Goal: Task Accomplishment & Management: Use online tool/utility

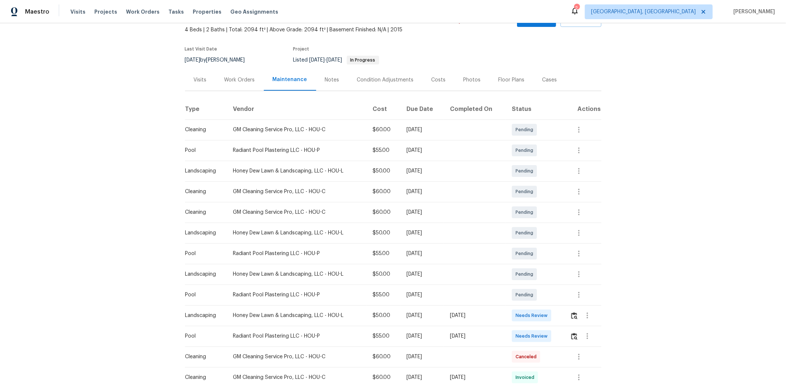
scroll to position [82, 0]
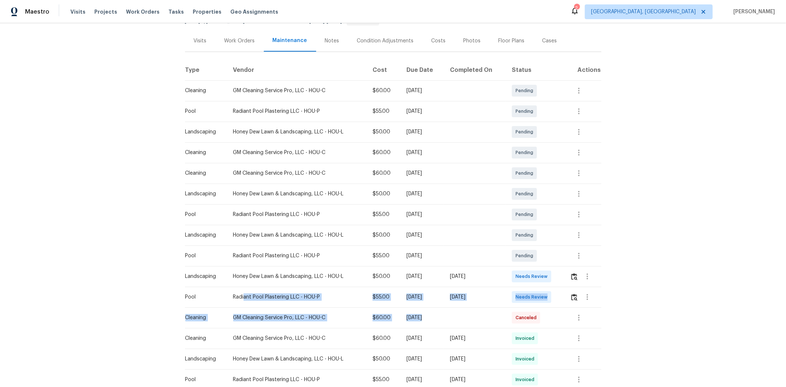
drag, startPoint x: 342, startPoint y: 310, endPoint x: 586, endPoint y: 319, distance: 244.2
click at [423, 247] on tbody "Cleaning GM Cleaning Service Pro, LLC - HOU-C $60.00 [DATE] Pending Pool Radian…" at bounding box center [393, 338] width 417 height 516
click at [423, 247] on td at bounding box center [582, 297] width 37 height 21
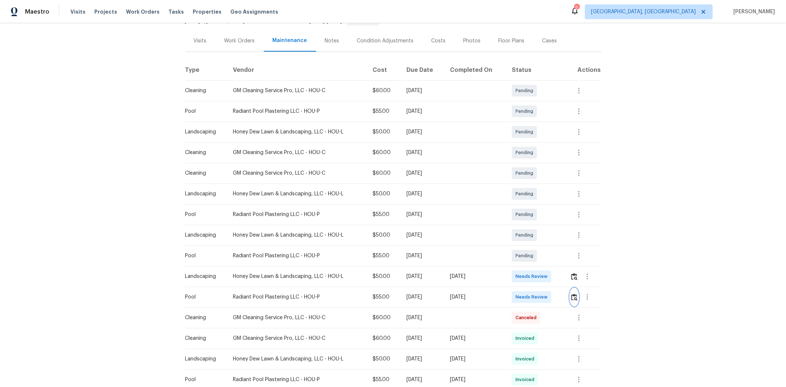
click at [423, 247] on img "button" at bounding box center [574, 297] width 6 height 7
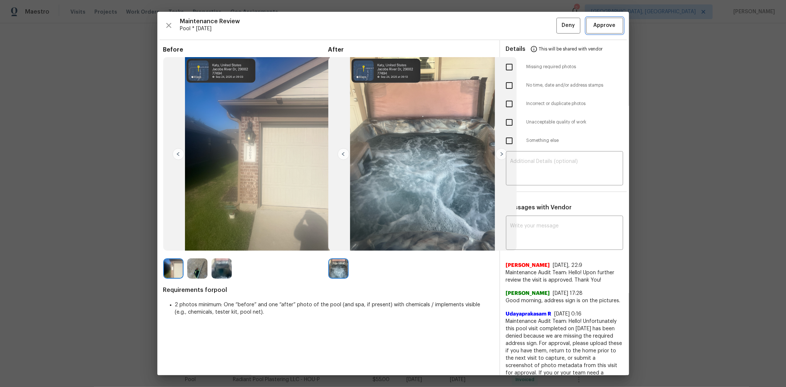
click at [423, 24] on span "Approve" at bounding box center [605, 25] width 22 height 9
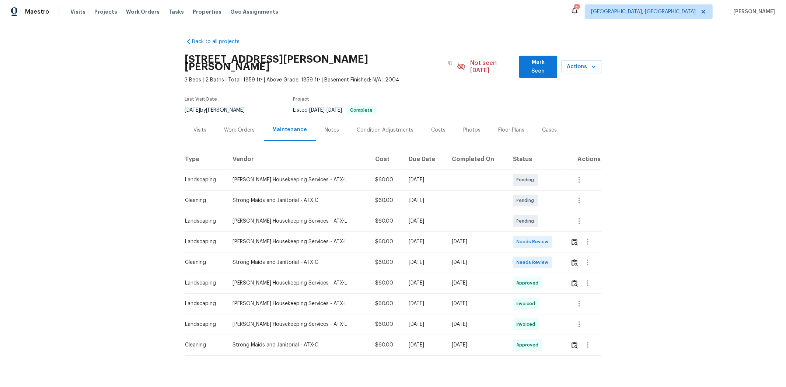
click at [559, 255] on td at bounding box center [583, 262] width 36 height 21
click at [559, 259] on img "button" at bounding box center [575, 262] width 6 height 7
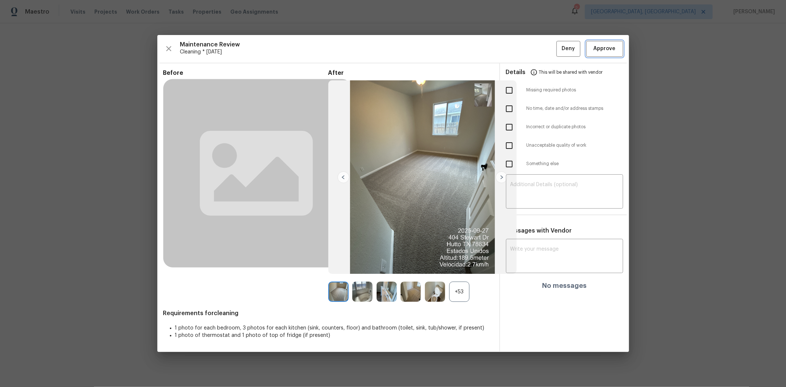
click at [559, 50] on span "Approve" at bounding box center [605, 48] width 22 height 9
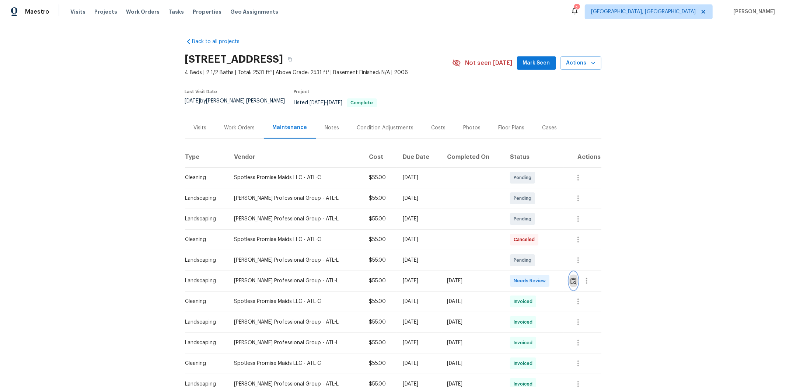
click at [559, 259] on img "button" at bounding box center [574, 281] width 6 height 7
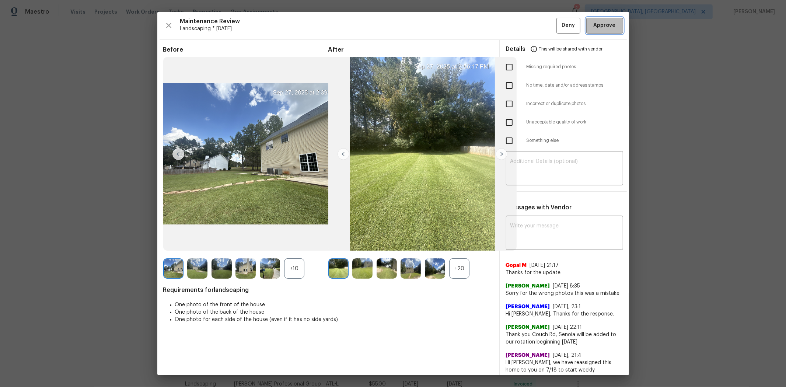
drag, startPoint x: 603, startPoint y: 24, endPoint x: 592, endPoint y: 19, distance: 12.4
click at [559, 24] on span "Approve" at bounding box center [605, 25] width 22 height 9
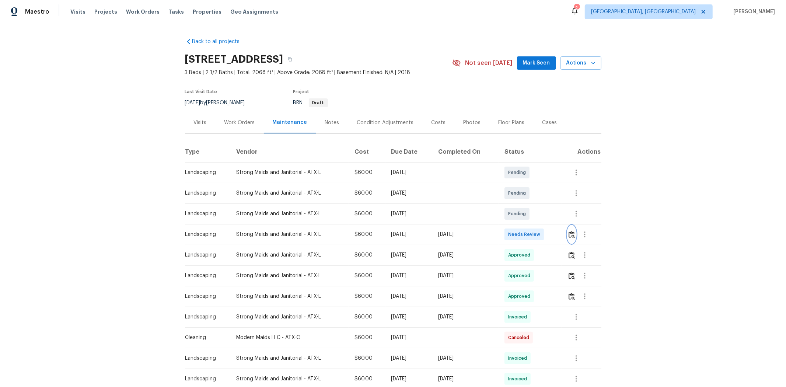
click at [559, 235] on img "button" at bounding box center [572, 234] width 6 height 7
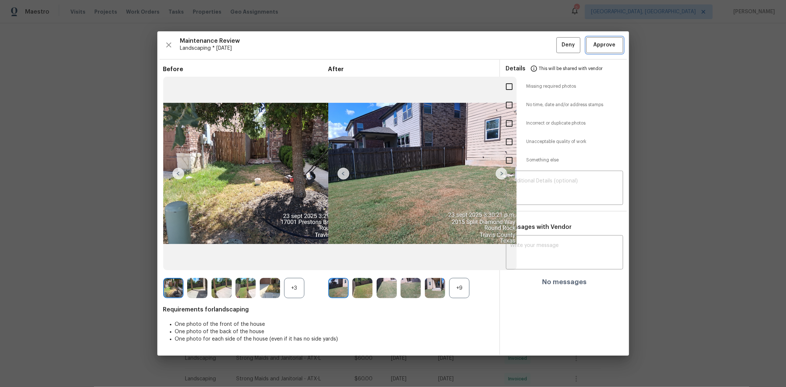
click at [559, 51] on button "Approve" at bounding box center [604, 45] width 37 height 16
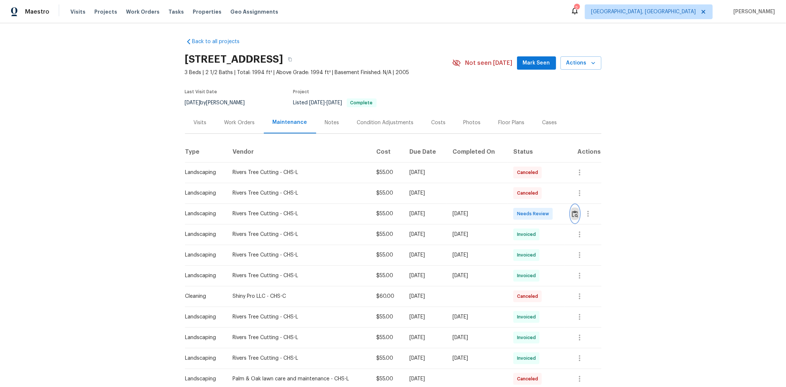
click at [559, 212] on img "button" at bounding box center [575, 213] width 6 height 7
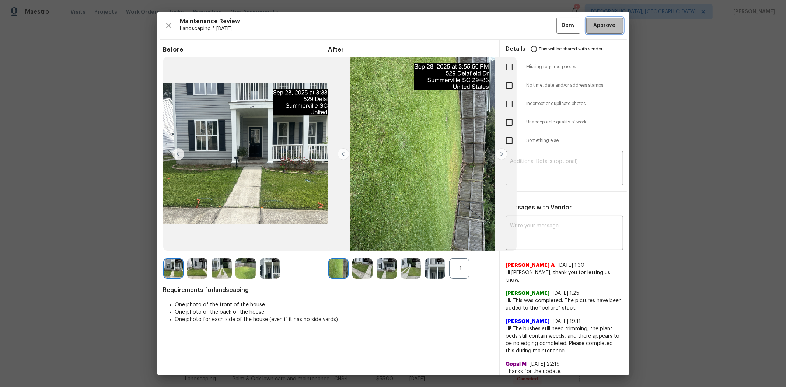
click at [559, 31] on button "Approve" at bounding box center [604, 26] width 37 height 16
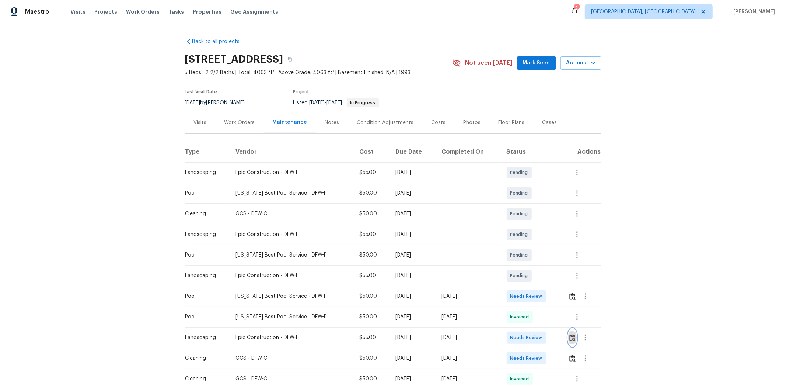
click at [559, 259] on img "button" at bounding box center [573, 337] width 6 height 7
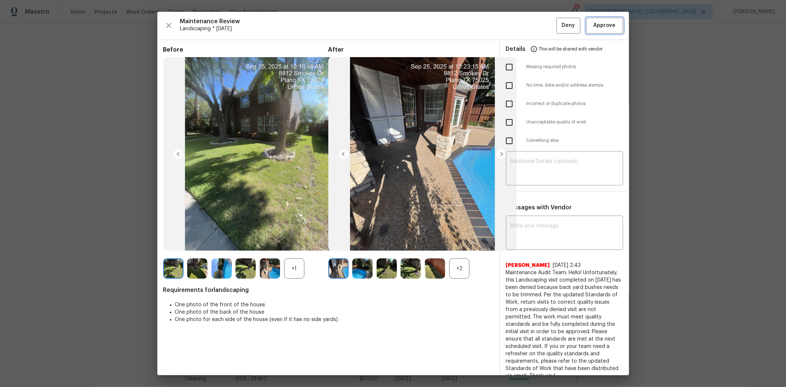
click at [559, 23] on span "Approve" at bounding box center [605, 25] width 22 height 9
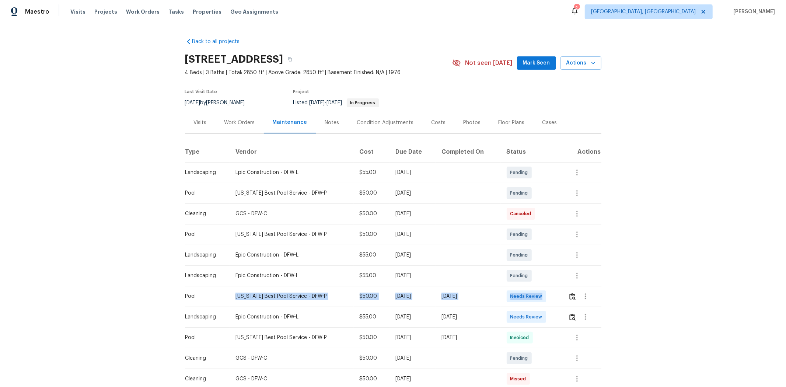
drag, startPoint x: 478, startPoint y: 303, endPoint x: 557, endPoint y: 303, distance: 79.3
click at [558, 259] on tr "Pool [US_STATE] Best Pool Service - DFW-P $50.00 [DATE] [DATE] Needs Review" at bounding box center [393, 296] width 417 height 21
click at [559, 259] on button "button" at bounding box center [586, 317] width 18 height 18
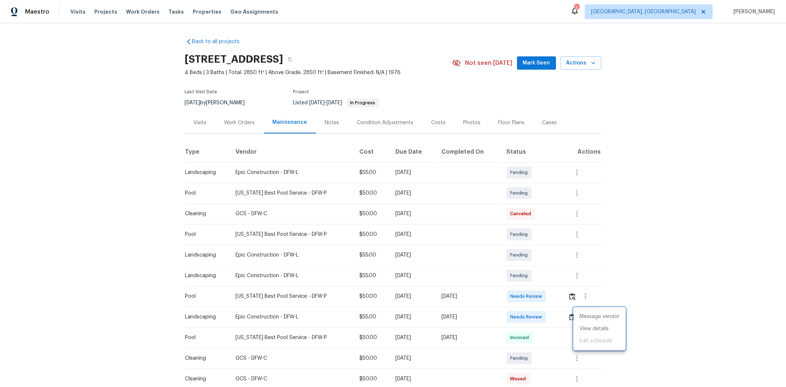
click at [559, 259] on div at bounding box center [393, 193] width 786 height 387
click at [559, 259] on img "button" at bounding box center [573, 317] width 6 height 7
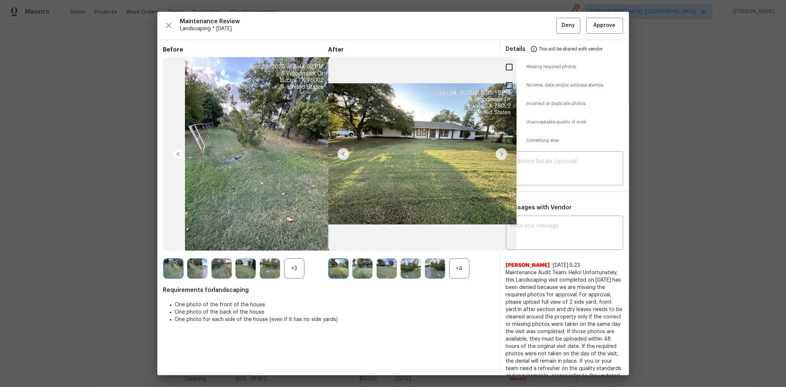
click at [559, 17] on div "Maintenance Review Landscaping * Mon, Sep 22 Deny Approve Before +3 After +4 Re…" at bounding box center [393, 193] width 472 height 363
drag, startPoint x: 598, startPoint y: 25, endPoint x: 591, endPoint y: 38, distance: 15.2
click at [559, 27] on span "Approve" at bounding box center [605, 25] width 22 height 9
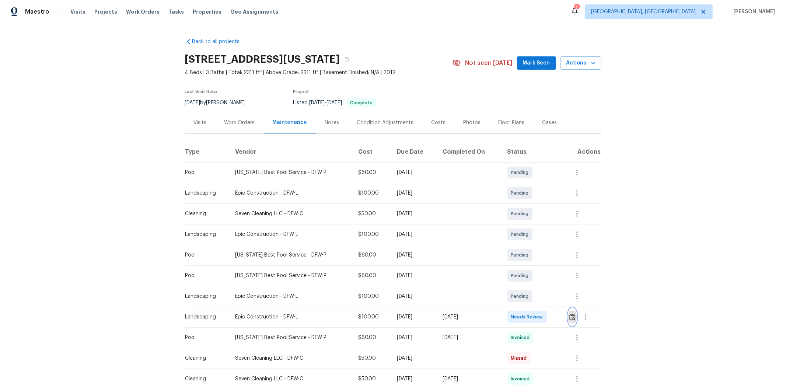
click at [559, 259] on img "button" at bounding box center [573, 317] width 6 height 7
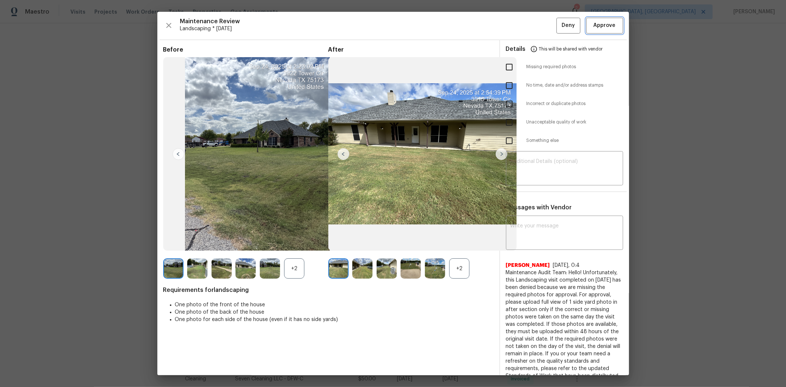
click at [559, 29] on span "Approve" at bounding box center [605, 25] width 22 height 9
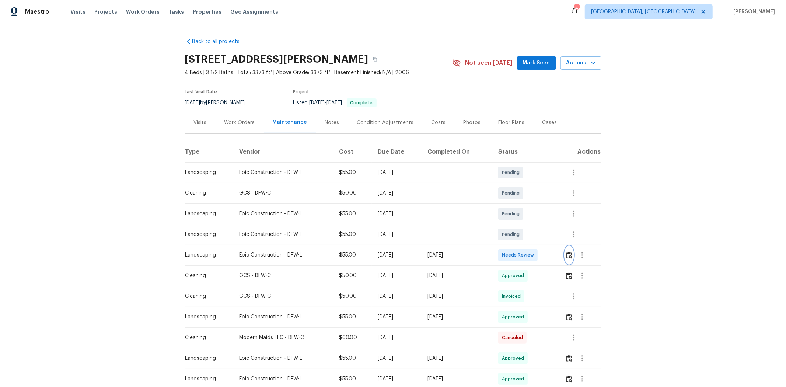
click at [559, 259] on button "button" at bounding box center [569, 255] width 8 height 18
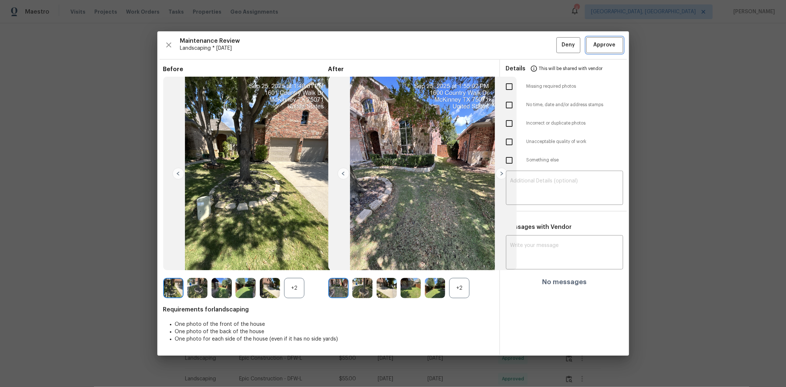
click at [559, 39] on button "Approve" at bounding box center [604, 45] width 37 height 16
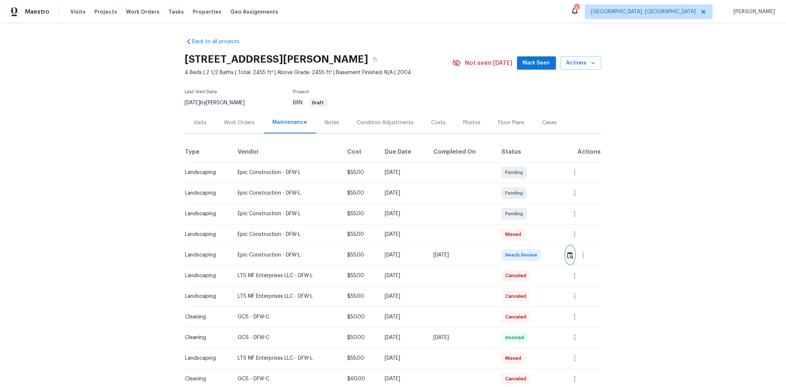
click at [559, 253] on img "button" at bounding box center [570, 255] width 6 height 7
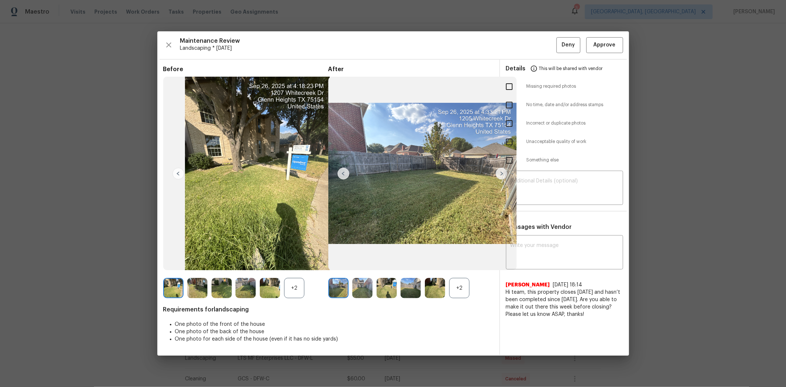
drag, startPoint x: 599, startPoint y: 53, endPoint x: 606, endPoint y: 49, distance: 7.5
click at [559, 53] on div "Maintenance Review Landscaping * [DATE] Deny Approve Before +2 After +2 Require…" at bounding box center [393, 193] width 472 height 324
click at [559, 49] on span "Approve" at bounding box center [605, 45] width 22 height 9
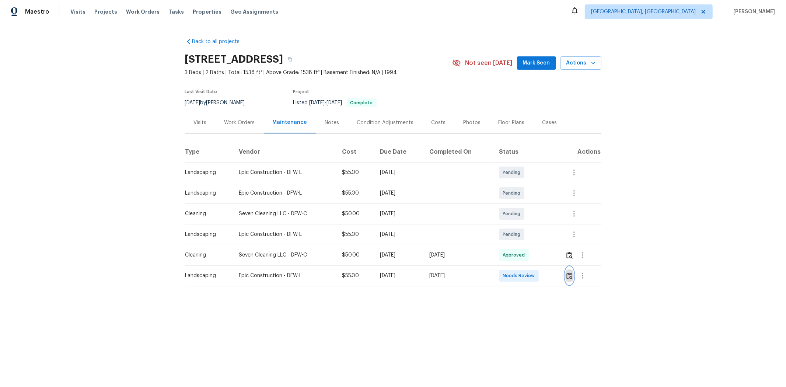
click at [559, 259] on button "button" at bounding box center [569, 276] width 8 height 18
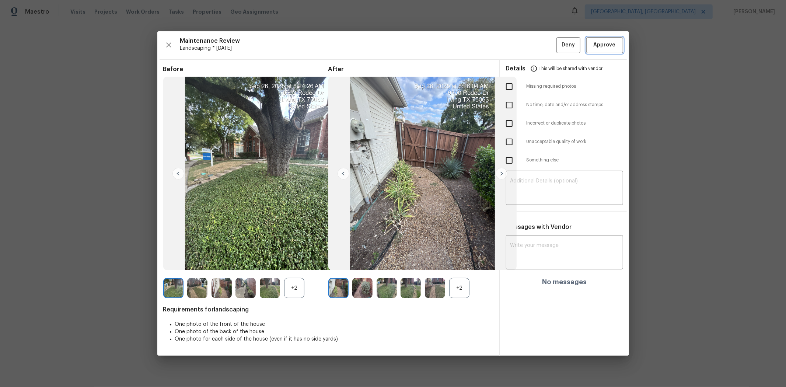
drag, startPoint x: 600, startPoint y: 47, endPoint x: 633, endPoint y: 2, distance: 55.5
click at [559, 47] on span "Approve" at bounding box center [605, 45] width 22 height 9
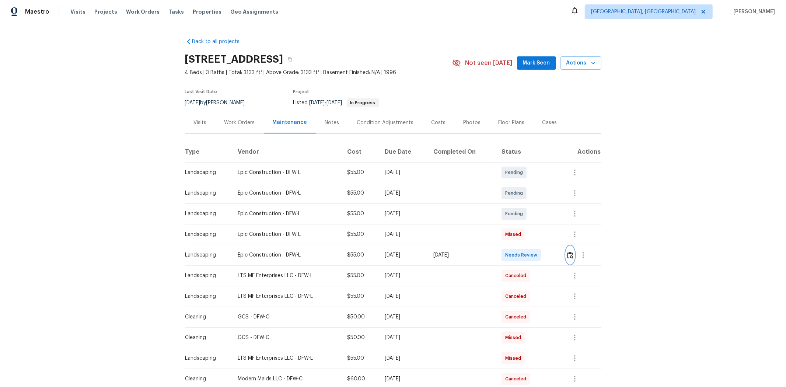
click at [559, 255] on img "button" at bounding box center [570, 255] width 6 height 7
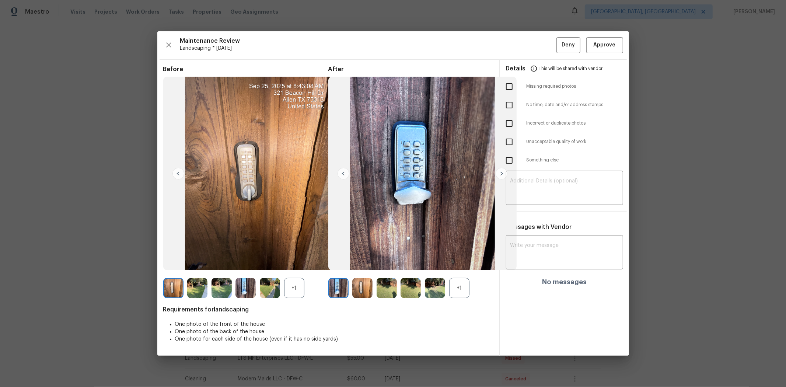
drag, startPoint x: 513, startPoint y: 85, endPoint x: 522, endPoint y: 133, distance: 49.2
click at [514, 85] on input "checkbox" at bounding box center [509, 86] width 15 height 15
checkbox input "true"
click at [544, 181] on textarea at bounding box center [565, 188] width 108 height 21
paste textarea "Maintenance Audit Team: Hello! Unfortunately, this landscaping visit completed …"
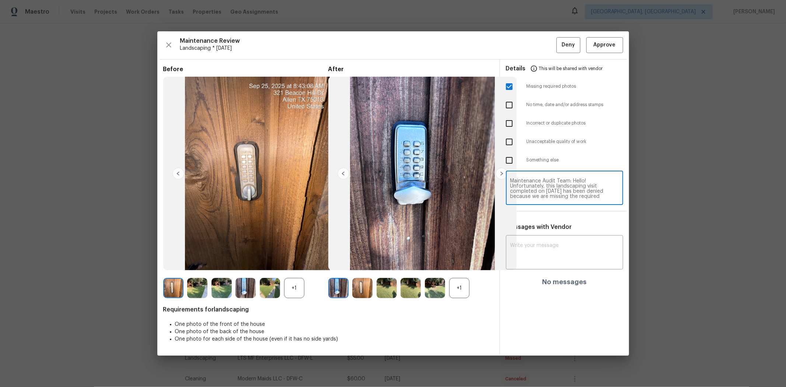
scroll to position [72, 0]
type textarea "Maintenance Audit Team: Hello! Unfortunately, this landscaping visit completed …"
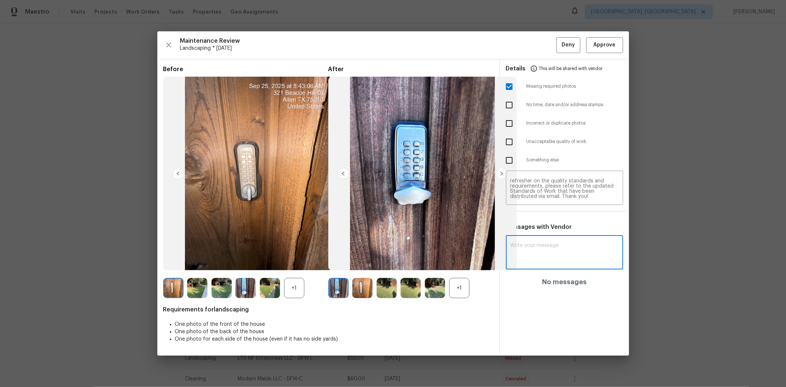
click at [559, 255] on textarea at bounding box center [565, 253] width 108 height 21
paste textarea "Maintenance Audit Team: Hello! Unfortunately, this landscaping visit completed …"
type textarea "Maintenance Audit Team: Hello! Unfortunately, this landscaping visit completed …"
click at [559, 256] on button "Post" at bounding box center [607, 256] width 24 height 14
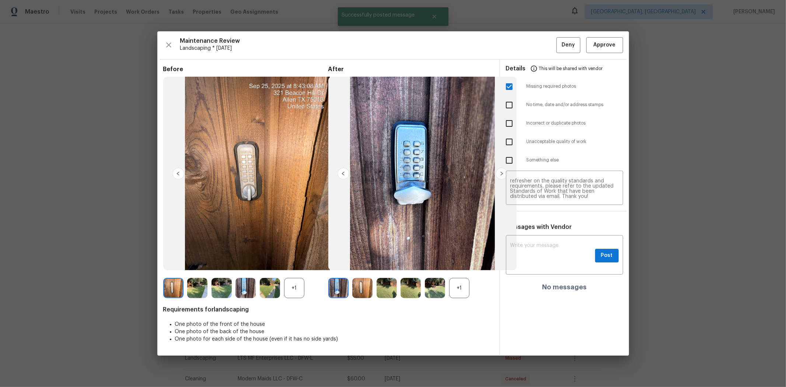
scroll to position [0, 0]
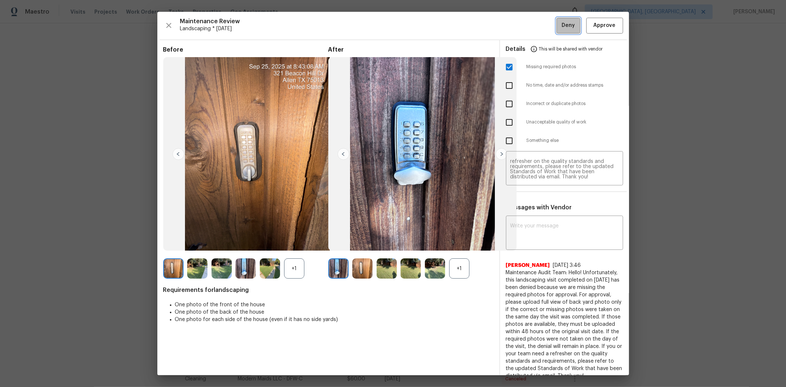
click at [559, 27] on span "Deny" at bounding box center [568, 25] width 13 height 9
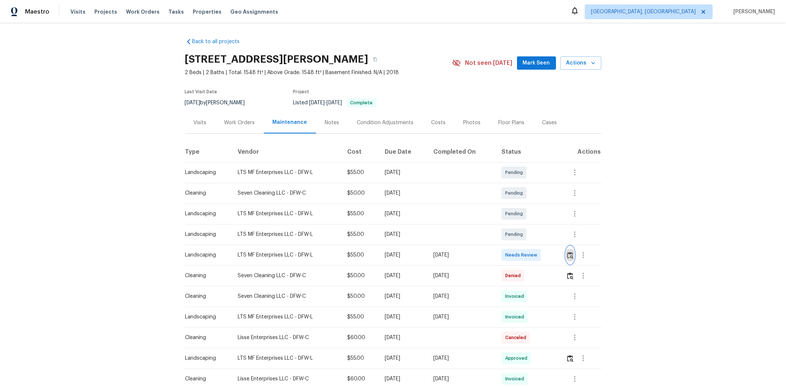
click at [559, 255] on img "button" at bounding box center [570, 255] width 6 height 7
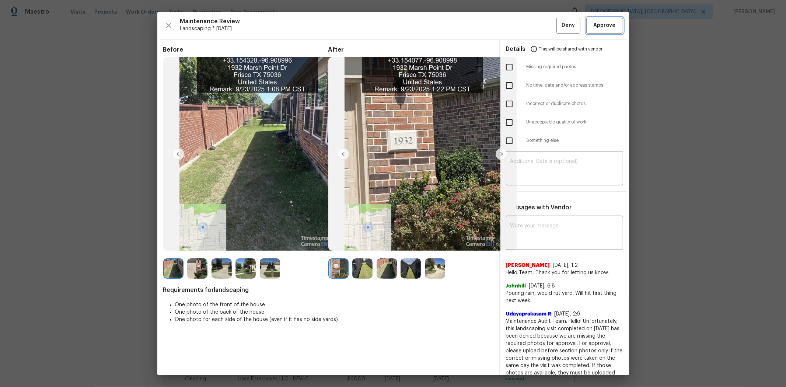
click at [559, 20] on button "Approve" at bounding box center [604, 26] width 37 height 16
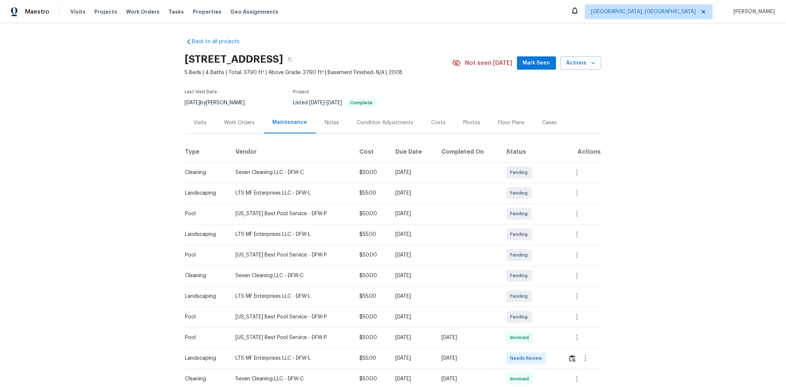
click at [559, 259] on div at bounding box center [584, 358] width 33 height 18
click at [559, 259] on img "button" at bounding box center [573, 358] width 6 height 7
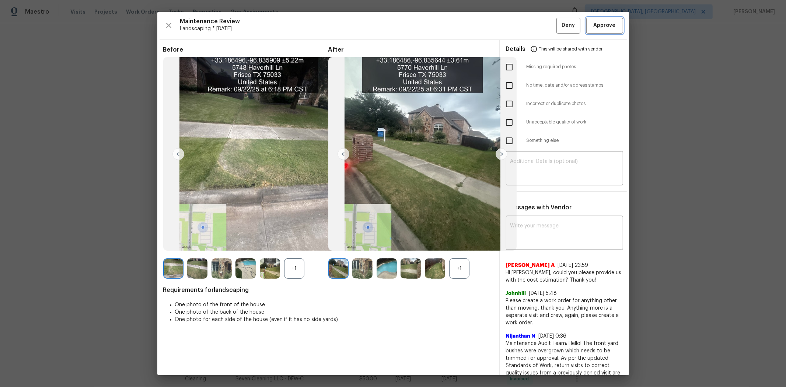
click at [559, 28] on span "Approve" at bounding box center [605, 25] width 22 height 9
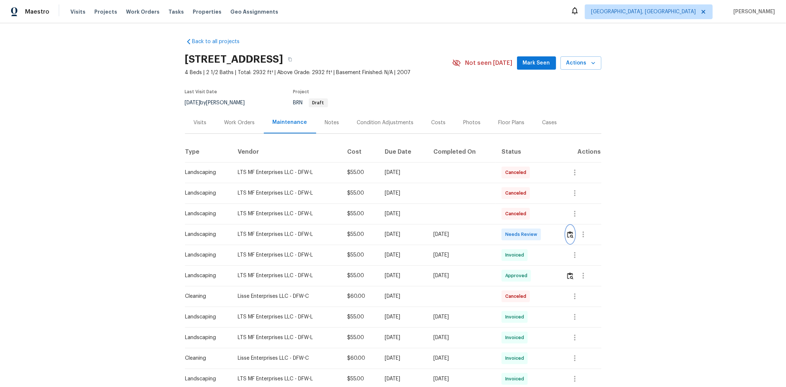
click at [559, 234] on img "button" at bounding box center [570, 234] width 6 height 7
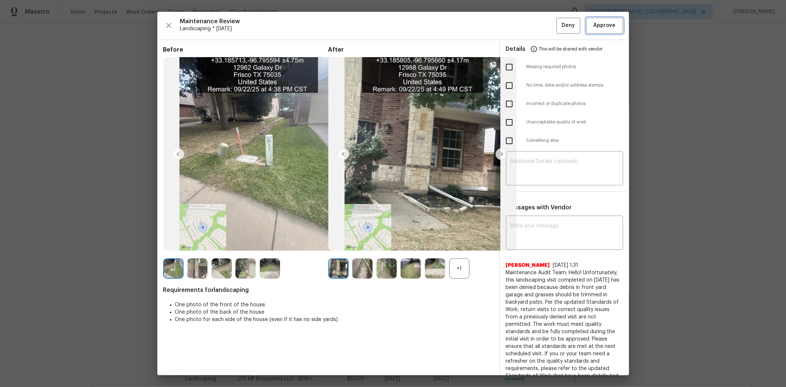
drag, startPoint x: 599, startPoint y: 27, endPoint x: 636, endPoint y: 4, distance: 42.7
click at [559, 27] on span "Approve" at bounding box center [605, 25] width 22 height 9
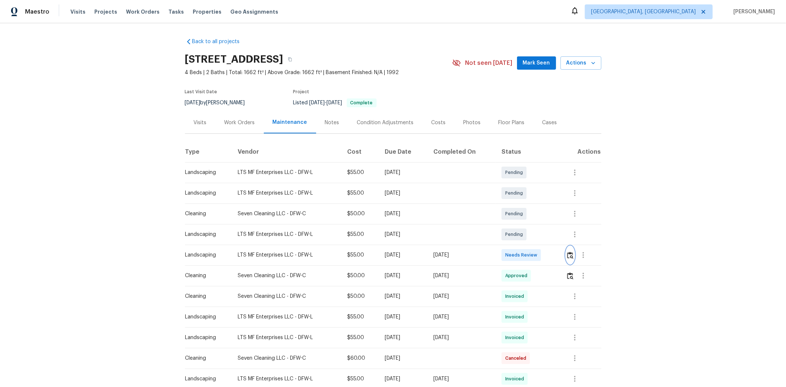
click at [559, 255] on img "button" at bounding box center [570, 255] width 6 height 7
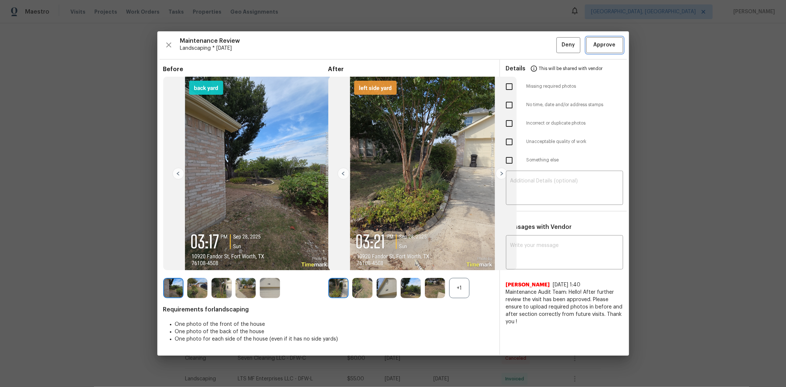
click at [559, 48] on span "Approve" at bounding box center [605, 45] width 22 height 9
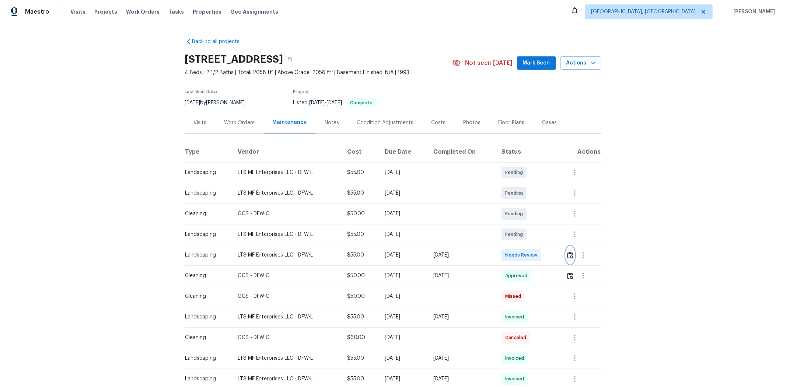
click at [559, 259] on button "button" at bounding box center [570, 255] width 8 height 18
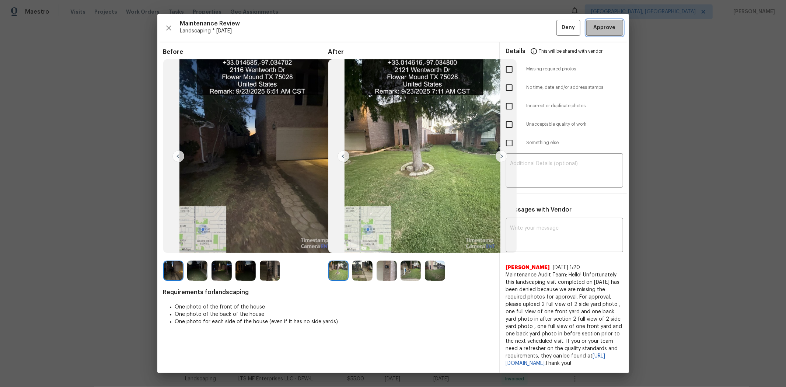
drag, startPoint x: 591, startPoint y: 27, endPoint x: 596, endPoint y: 24, distance: 5.6
click at [559, 26] on span "Approve" at bounding box center [605, 27] width 22 height 9
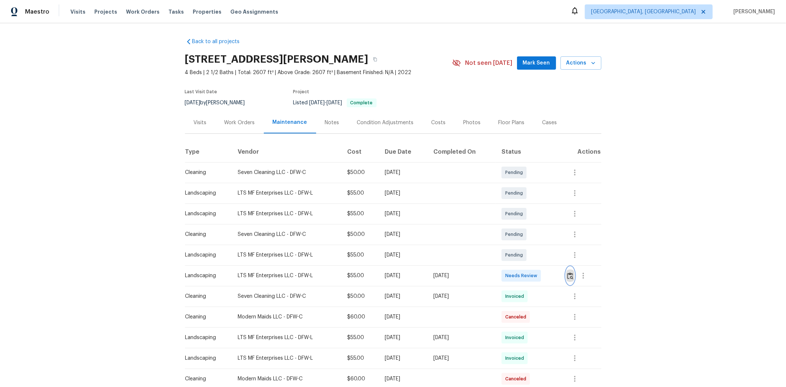
click at [559, 259] on img "button" at bounding box center [570, 275] width 6 height 7
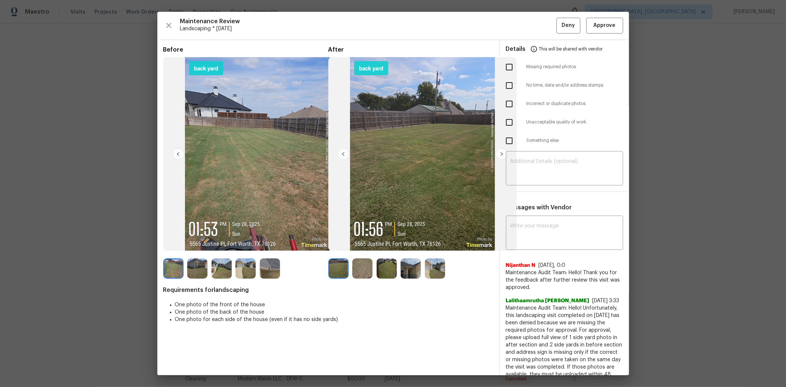
click at [559, 15] on div "Maintenance Review Landscaping * [DATE] Deny Approve Before After Requirements …" at bounding box center [393, 193] width 472 height 363
click at [559, 23] on span "Approve" at bounding box center [605, 25] width 22 height 9
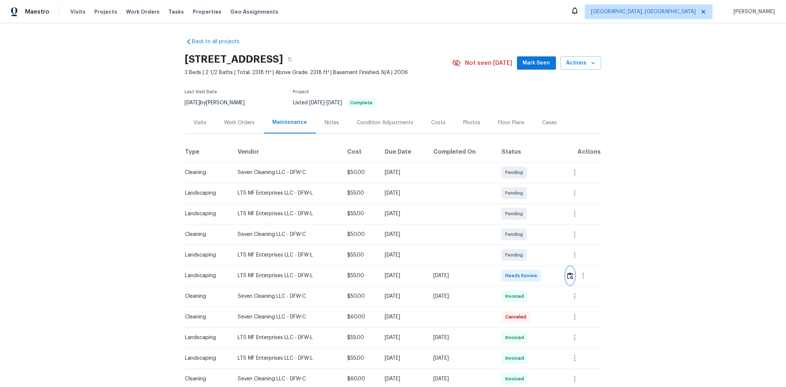
click at [559, 259] on img "button" at bounding box center [570, 275] width 6 height 7
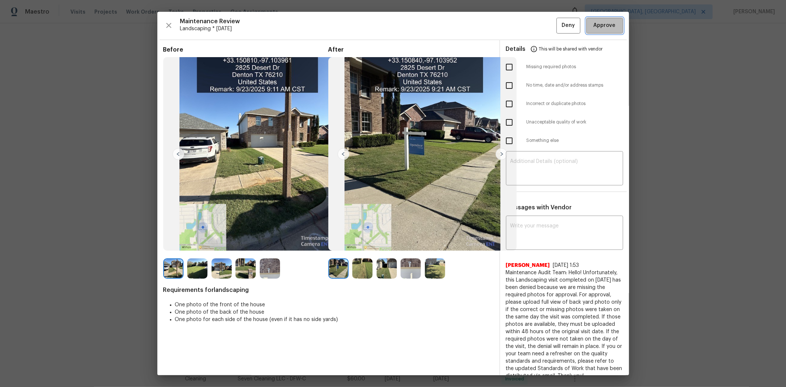
click at [559, 19] on button "Approve" at bounding box center [604, 26] width 37 height 16
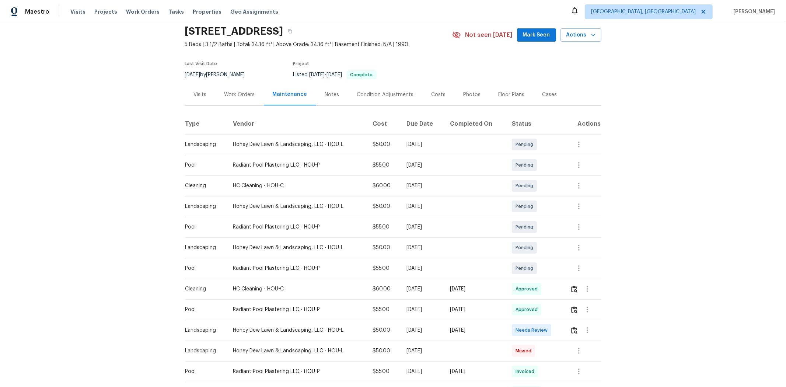
scroll to position [41, 0]
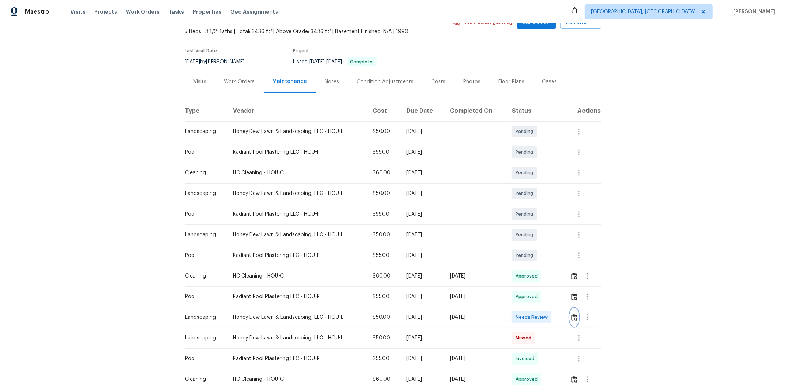
click at [559, 259] on button "button" at bounding box center [574, 318] width 8 height 18
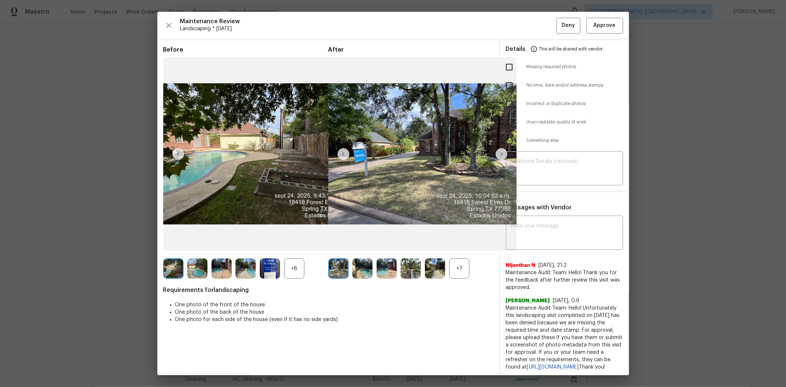
drag, startPoint x: 598, startPoint y: 35, endPoint x: 606, endPoint y: 30, distance: 9.1
click at [559, 34] on div "Maintenance Review Landscaping * [DATE] Deny Approve Before +8 After +7 Require…" at bounding box center [393, 193] width 472 height 363
click at [559, 24] on span "Approve" at bounding box center [605, 25] width 22 height 9
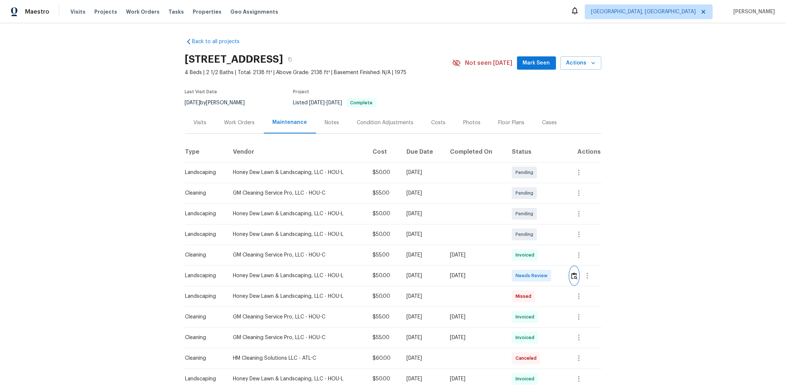
click at [559, 259] on img "button" at bounding box center [574, 275] width 6 height 7
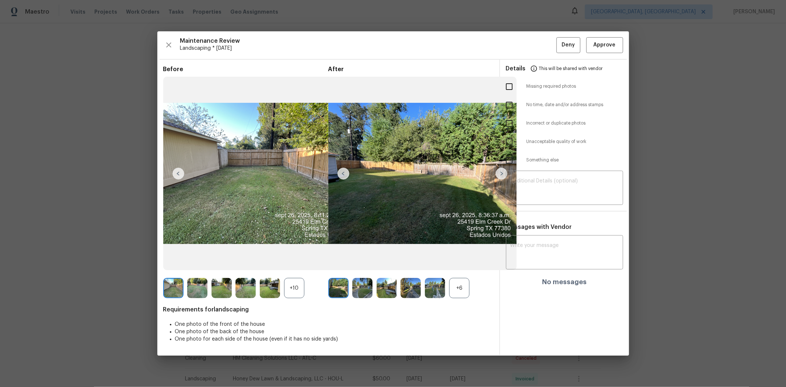
click at [559, 54] on div "Maintenance Review Landscaping * [DATE] Deny Approve Before +10 After +6 Requir…" at bounding box center [393, 193] width 472 height 324
click at [559, 43] on span "Approve" at bounding box center [605, 45] width 22 height 9
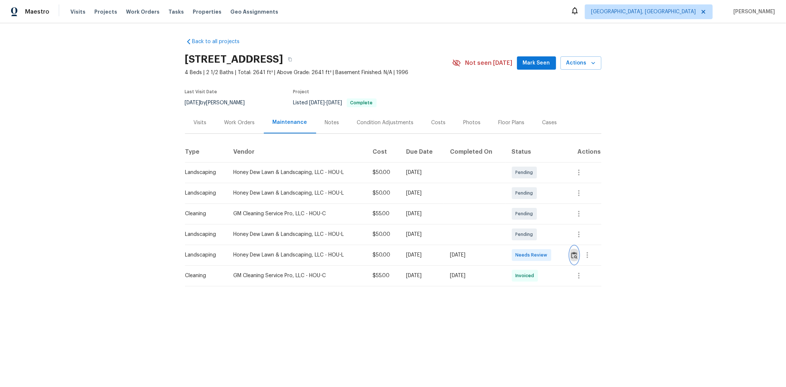
click at [559, 254] on img "button" at bounding box center [574, 255] width 6 height 7
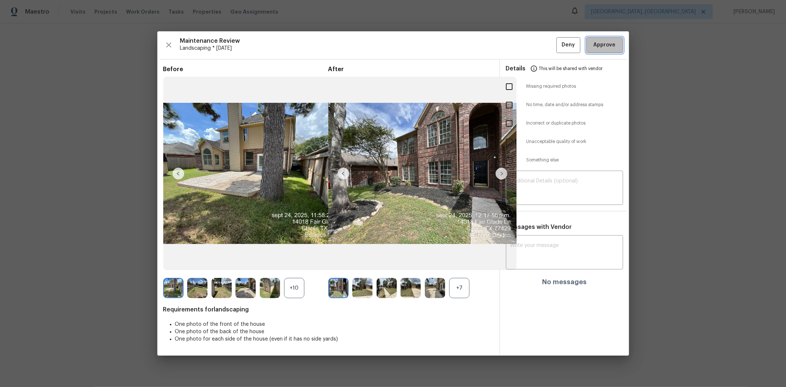
drag, startPoint x: 610, startPoint y: 43, endPoint x: 638, endPoint y: 1, distance: 50.4
click at [559, 42] on span "Approve" at bounding box center [605, 45] width 22 height 9
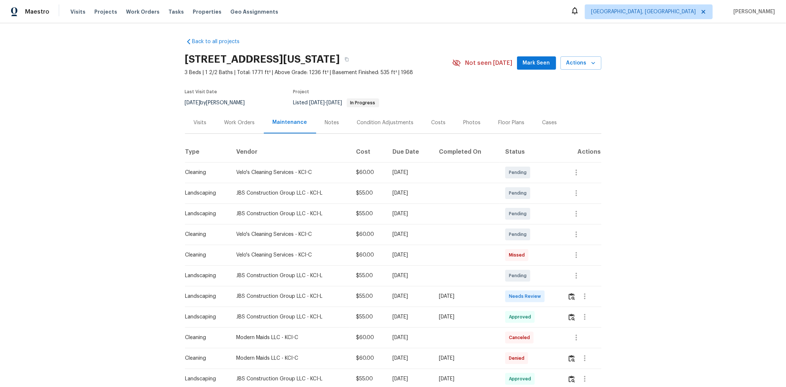
click at [559, 259] on td at bounding box center [581, 296] width 39 height 21
click at [559, 259] on img "button" at bounding box center [572, 296] width 6 height 7
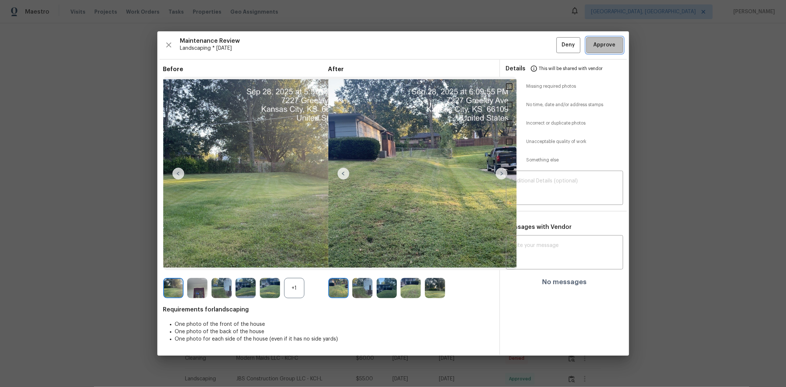
drag, startPoint x: 607, startPoint y: 50, endPoint x: 609, endPoint y: 47, distance: 3.8
click at [559, 47] on button "Approve" at bounding box center [604, 45] width 37 height 16
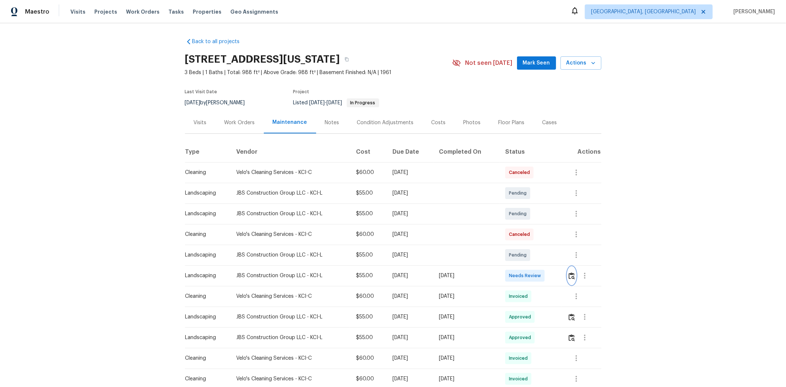
click at [559, 259] on img "button" at bounding box center [572, 275] width 6 height 7
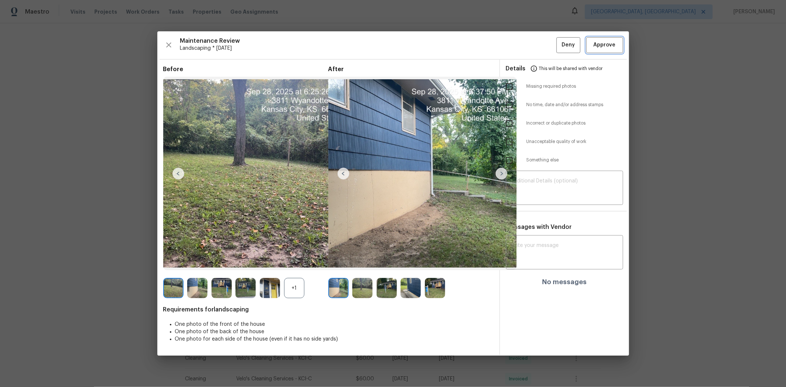
drag, startPoint x: 609, startPoint y: 39, endPoint x: 651, endPoint y: 8, distance: 52.2
click at [559, 39] on button "Approve" at bounding box center [604, 45] width 37 height 16
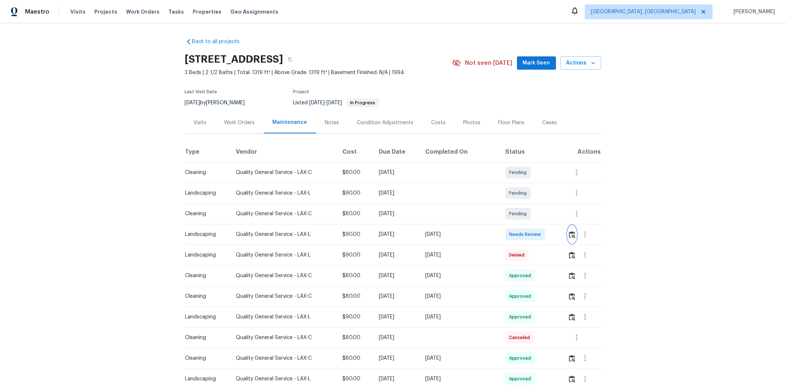
click at [559, 235] on button "button" at bounding box center [572, 235] width 8 height 18
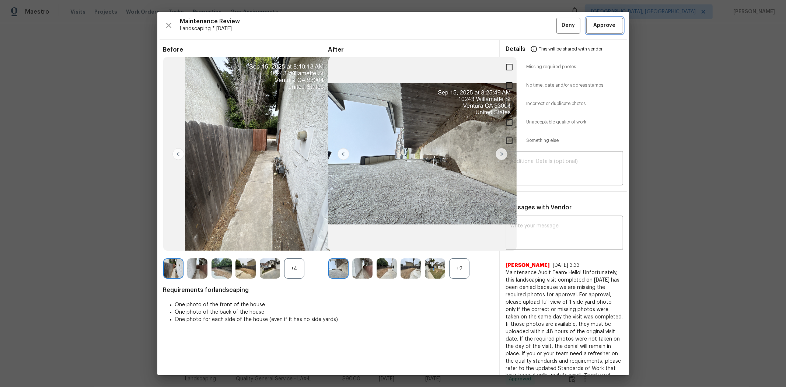
click at [559, 22] on span "Approve" at bounding box center [605, 25] width 22 height 9
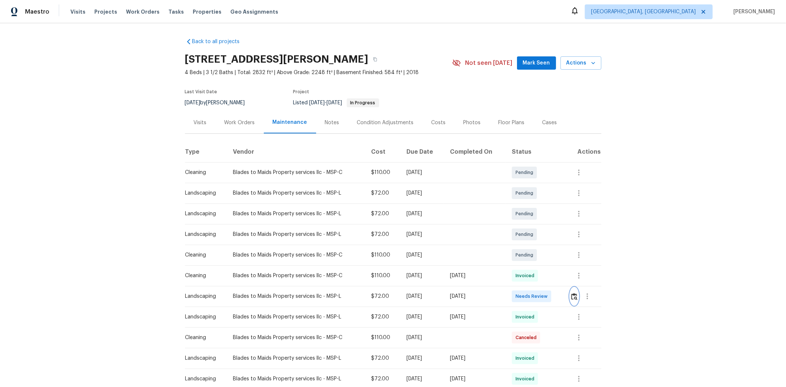
click at [559, 259] on img "button" at bounding box center [574, 296] width 6 height 7
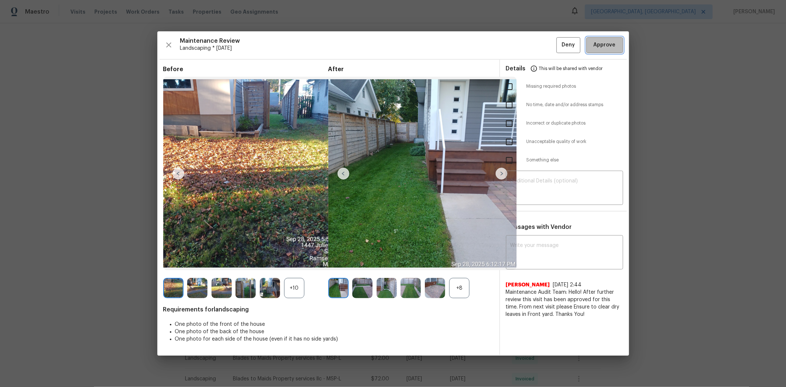
drag, startPoint x: 605, startPoint y: 42, endPoint x: 665, endPoint y: 4, distance: 70.5
click at [559, 41] on span "Approve" at bounding box center [605, 45] width 22 height 9
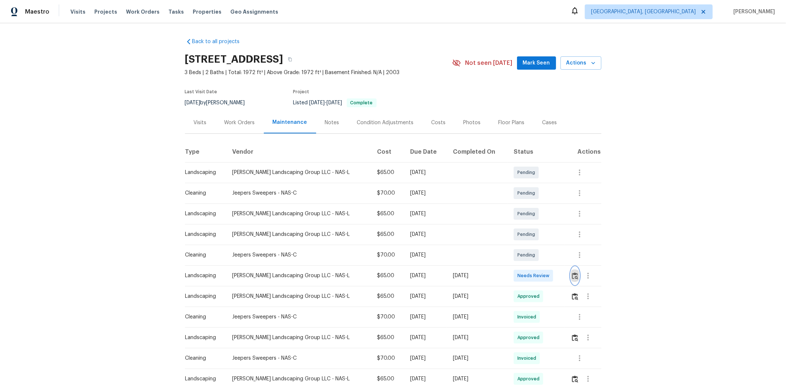
click at [559, 259] on img "button" at bounding box center [575, 275] width 6 height 7
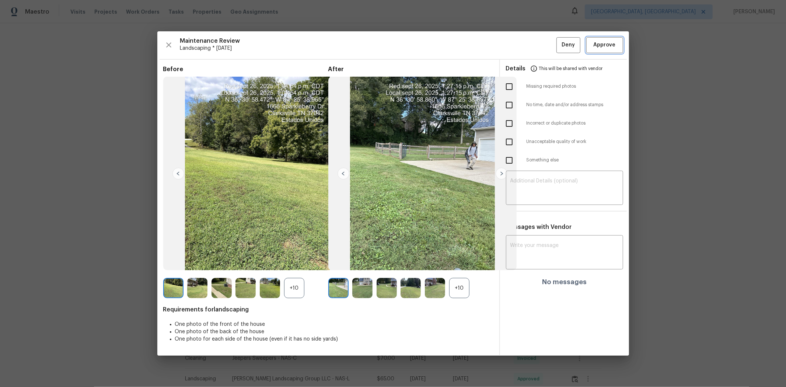
drag, startPoint x: 602, startPoint y: 42, endPoint x: 642, endPoint y: 1, distance: 56.8
click at [559, 42] on span "Approve" at bounding box center [605, 45] width 22 height 9
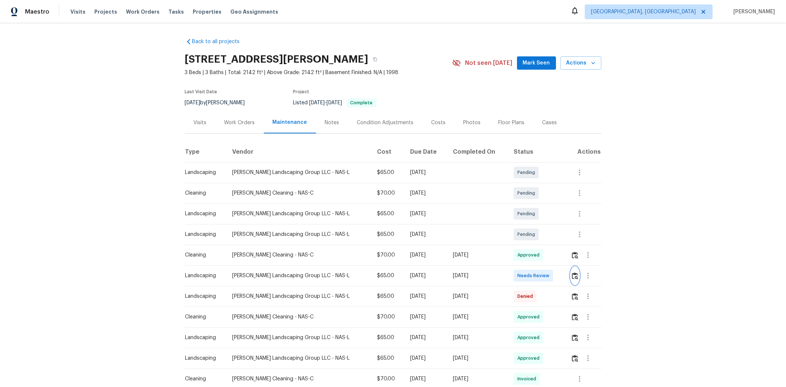
click at [559, 259] on button "button" at bounding box center [575, 276] width 8 height 18
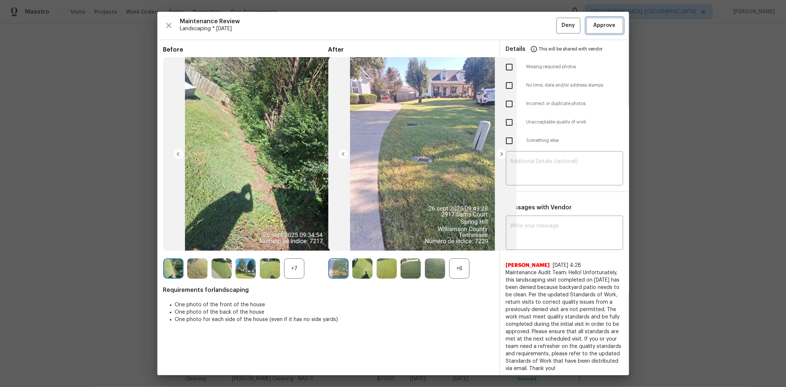
click at [559, 28] on span "Approve" at bounding box center [605, 25] width 22 height 9
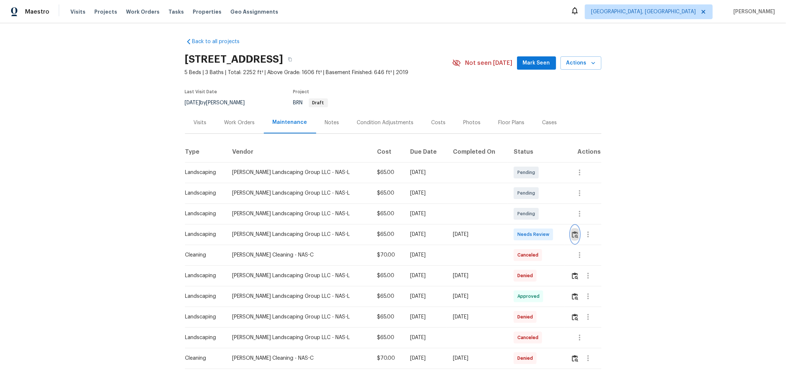
click at [559, 236] on img "button" at bounding box center [575, 234] width 6 height 7
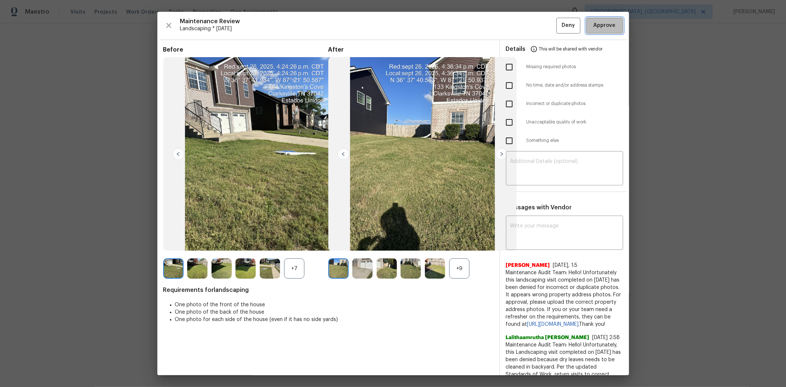
drag, startPoint x: 607, startPoint y: 23, endPoint x: 634, endPoint y: 5, distance: 33.2
click at [559, 23] on span "Approve" at bounding box center [605, 25] width 22 height 9
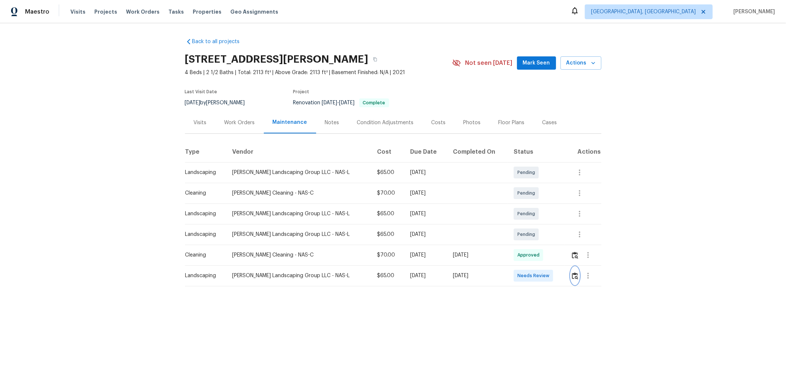
click at [559, 259] on img "button" at bounding box center [575, 275] width 6 height 7
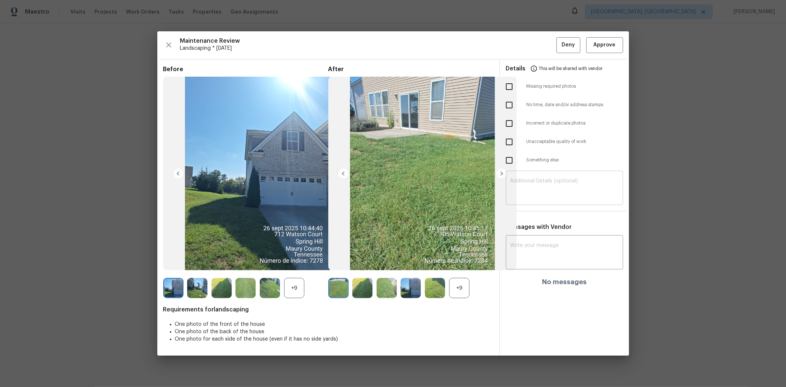
drag, startPoint x: 513, startPoint y: 122, endPoint x: 533, endPoint y: 184, distance: 65.2
click at [513, 122] on input "checkbox" at bounding box center [509, 123] width 15 height 15
checkbox input "true"
click at [544, 186] on textarea at bounding box center [565, 188] width 108 height 21
paste textarea "Maintenance Audit Team: Hello! Unfortunately this landscaping visit completed o…"
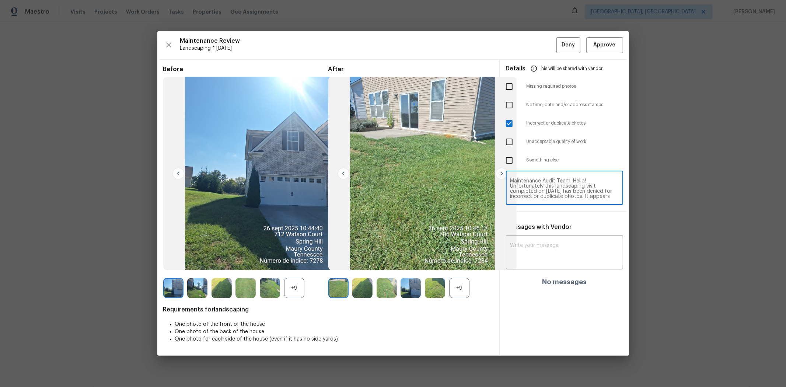
scroll to position [36, 0]
type textarea "Maintenance Audit Team: Hello! Unfortunately this landscaping visit completed o…"
click at [558, 251] on textarea at bounding box center [565, 253] width 108 height 21
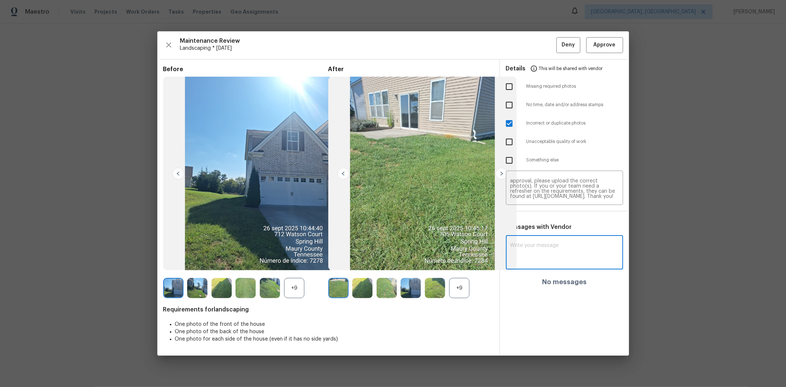
paste textarea "Maintenance Audit Team: Hello! Unfortunately this landscaping visit completed o…"
type textarea "Maintenance Audit Team: Hello! Unfortunately this landscaping visit completed o…"
click at [559, 258] on button "Post" at bounding box center [607, 256] width 24 height 14
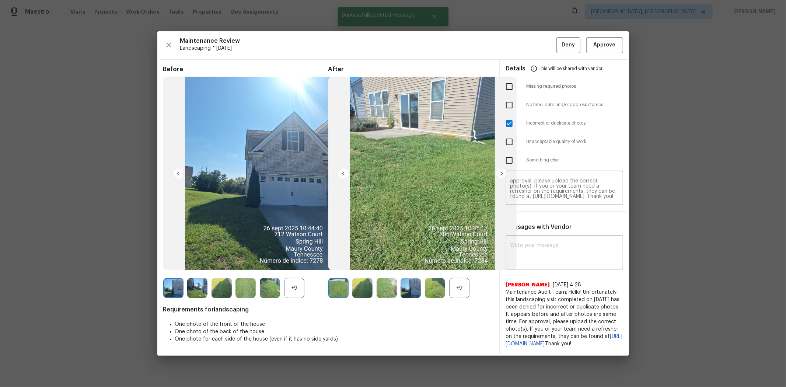
scroll to position [0, 0]
click at [559, 43] on span "Deny" at bounding box center [568, 45] width 13 height 9
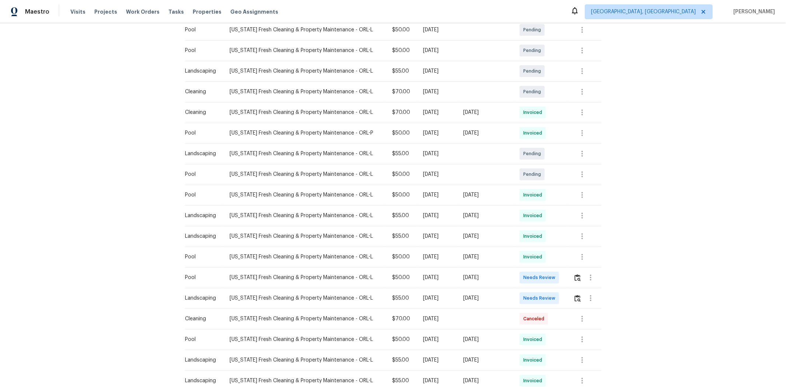
scroll to position [164, 0]
drag, startPoint x: 377, startPoint y: 293, endPoint x: 535, endPoint y: 293, distance: 157.4
click at [534, 259] on tr "Landscaping Florida Fresh Cleaning & Property Maintenance - ORL-L $55.00 Fri, S…" at bounding box center [393, 298] width 417 height 21
click at [559, 259] on div at bounding box center [588, 298] width 28 height 18
click at [559, 259] on img "button" at bounding box center [578, 298] width 6 height 7
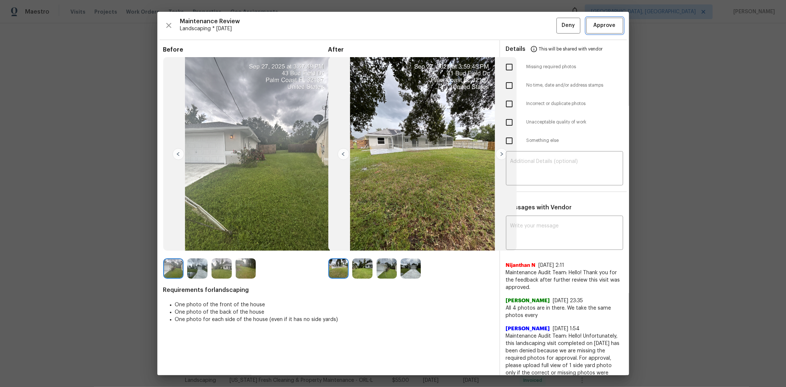
click at [559, 25] on span "Approve" at bounding box center [605, 25] width 22 height 9
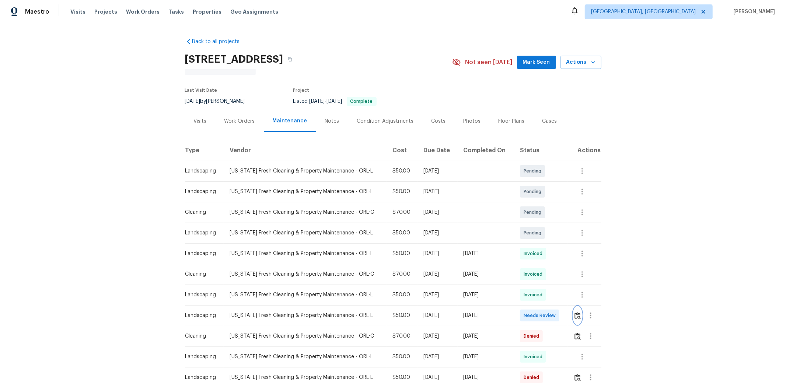
click at [559, 259] on img "button" at bounding box center [578, 315] width 6 height 7
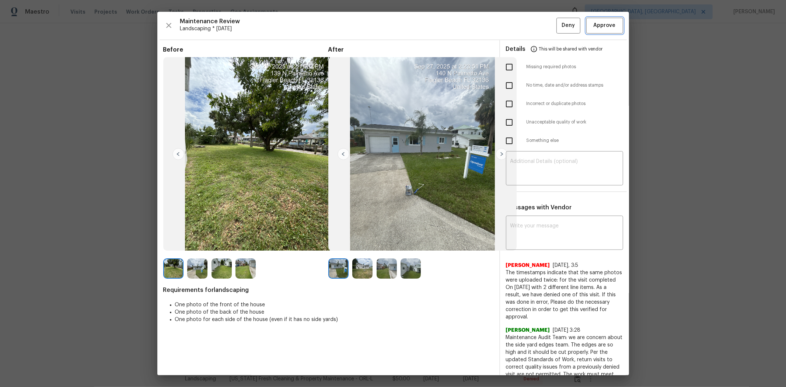
click at [559, 25] on span "Approve" at bounding box center [605, 25] width 22 height 9
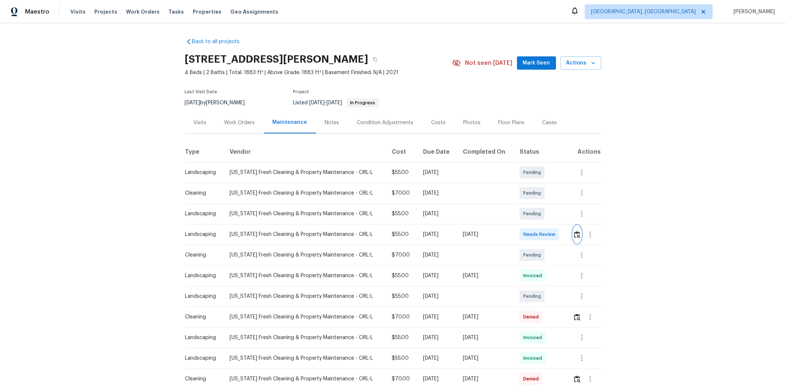
click at [559, 233] on img "button" at bounding box center [577, 234] width 6 height 7
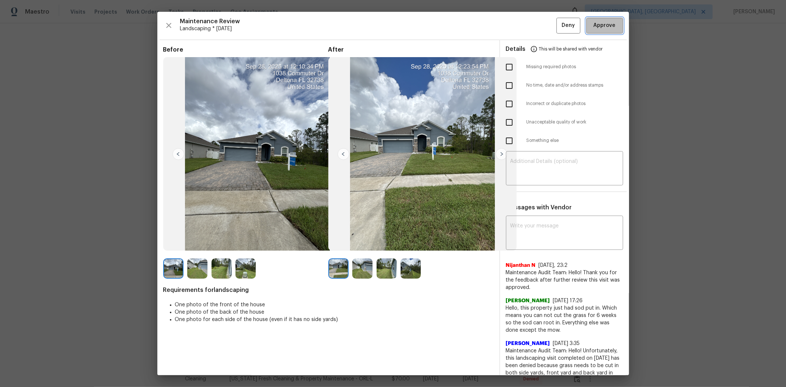
click at [559, 22] on span "Approve" at bounding box center [604, 25] width 25 height 9
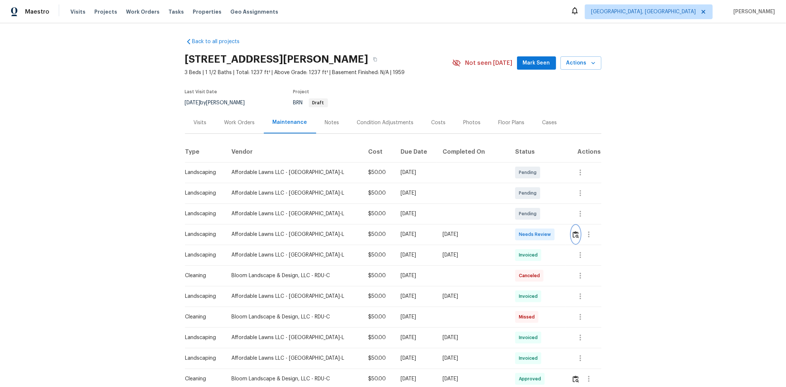
click at [559, 234] on img "button" at bounding box center [576, 234] width 6 height 7
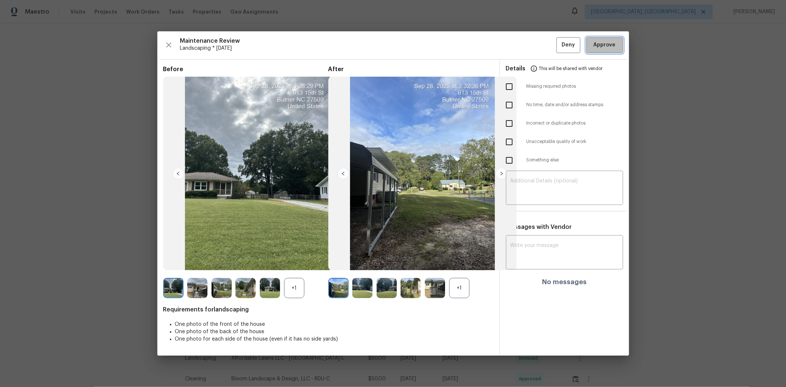
drag, startPoint x: 596, startPoint y: 38, endPoint x: 586, endPoint y: 38, distance: 9.2
click at [559, 38] on button "Approve" at bounding box center [604, 45] width 37 height 16
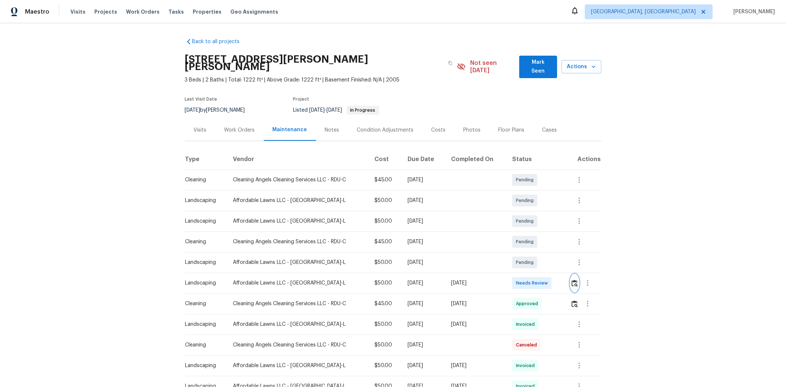
click at [559, 259] on img "button" at bounding box center [575, 283] width 6 height 7
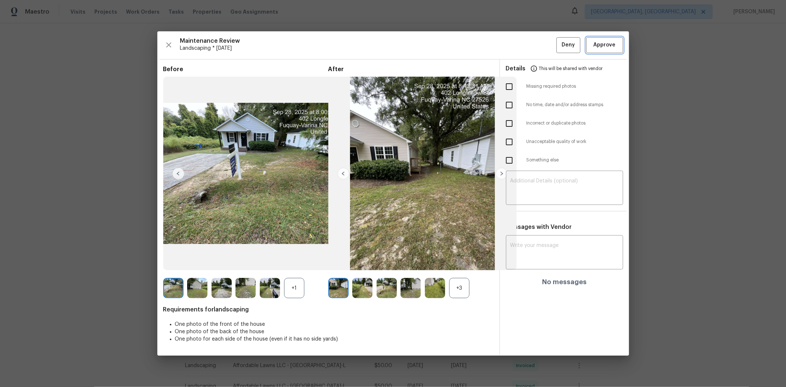
drag, startPoint x: 592, startPoint y: 48, endPoint x: 595, endPoint y: 40, distance: 8.5
click at [559, 47] on span "Approve" at bounding box center [604, 45] width 25 height 9
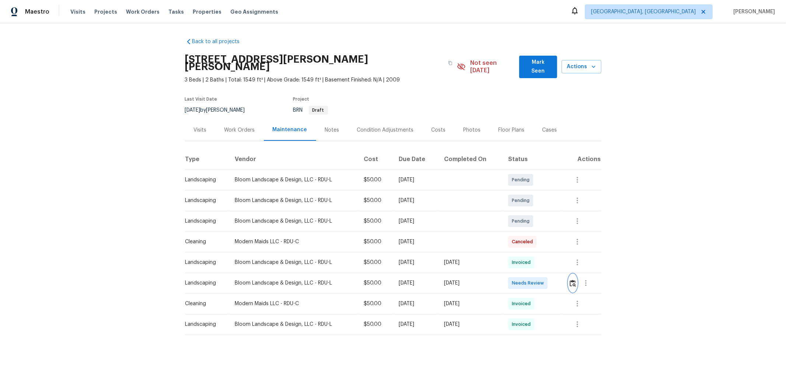
click at [559, 259] on img "button" at bounding box center [573, 283] width 6 height 7
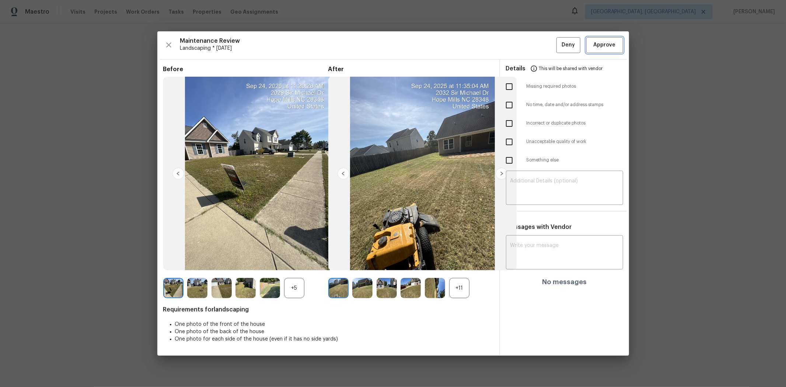
drag, startPoint x: 599, startPoint y: 45, endPoint x: 588, endPoint y: 47, distance: 11.2
click at [559, 45] on span "Approve" at bounding box center [605, 45] width 22 height 9
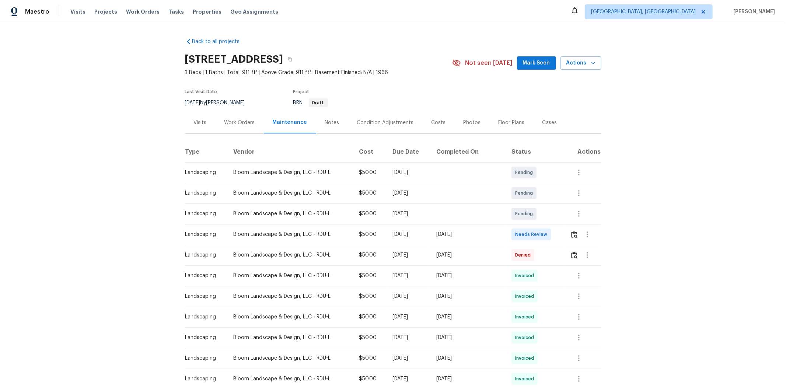
click at [559, 238] on td at bounding box center [582, 234] width 37 height 21
click at [559, 234] on img "button" at bounding box center [574, 234] width 6 height 7
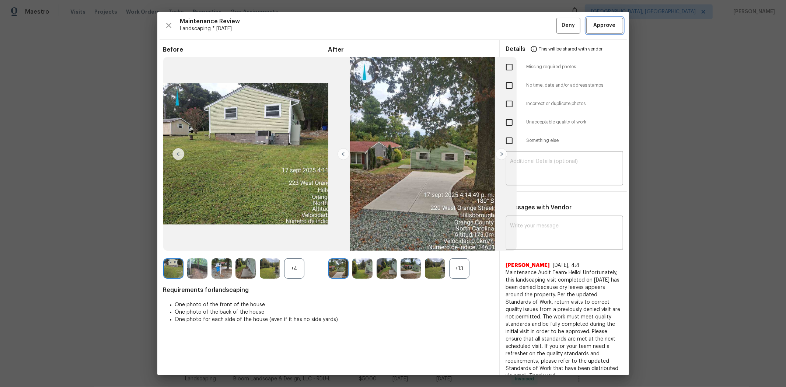
click at [559, 23] on span "Approve" at bounding box center [605, 25] width 22 height 9
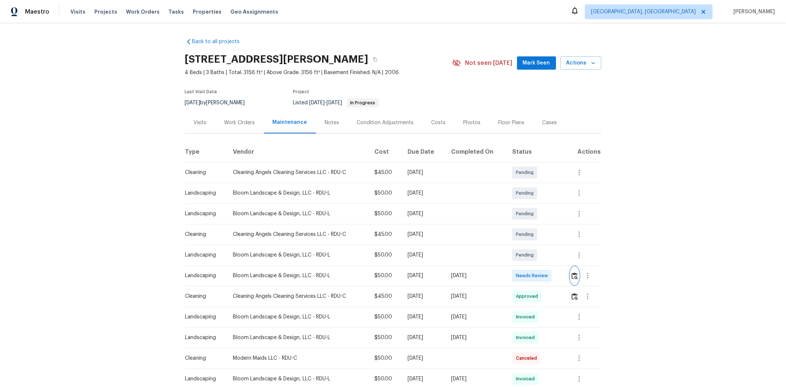
click at [559, 259] on img "button" at bounding box center [575, 275] width 6 height 7
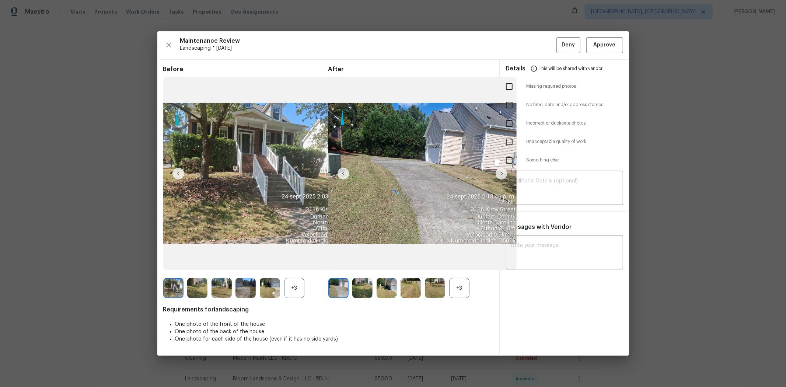
click at [559, 47] on div at bounding box center [393, 193] width 472 height 324
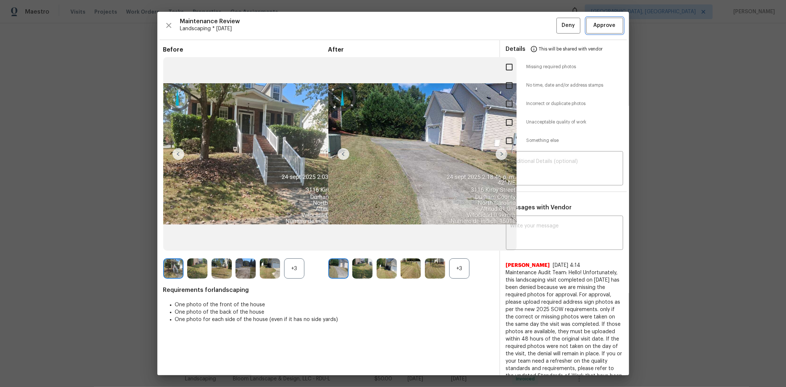
click at [559, 18] on button "Approve" at bounding box center [604, 26] width 37 height 16
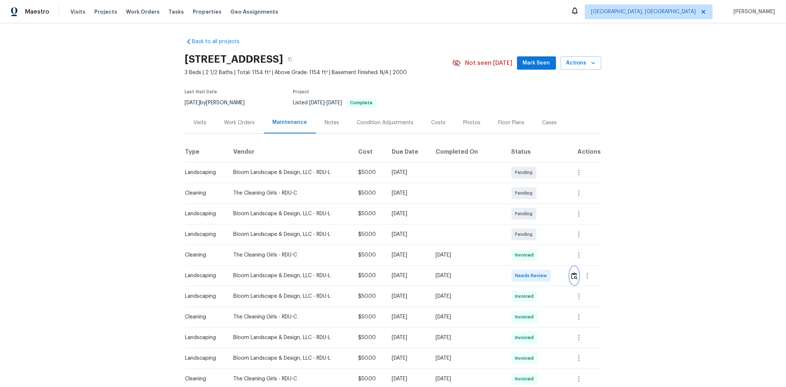
click at [559, 259] on img "button" at bounding box center [574, 275] width 6 height 7
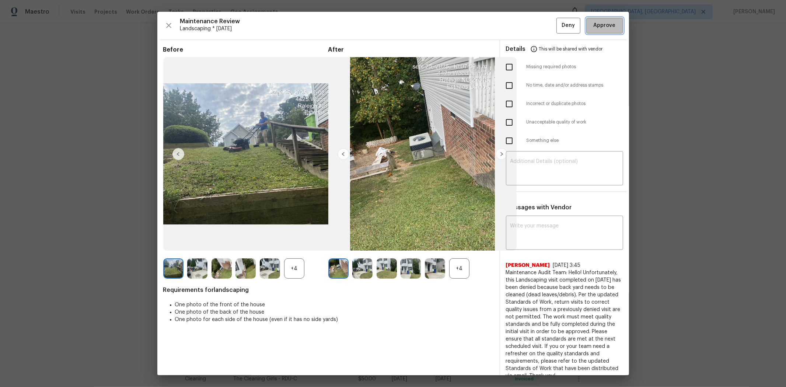
click at [559, 21] on span "Approve" at bounding box center [605, 25] width 22 height 9
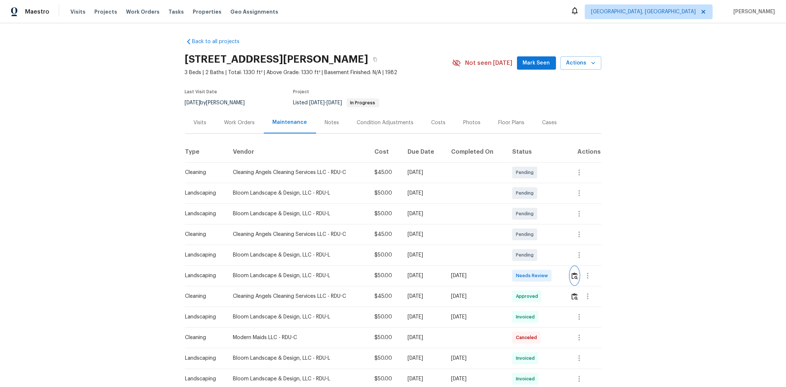
click at [559, 259] on img "button" at bounding box center [575, 275] width 6 height 7
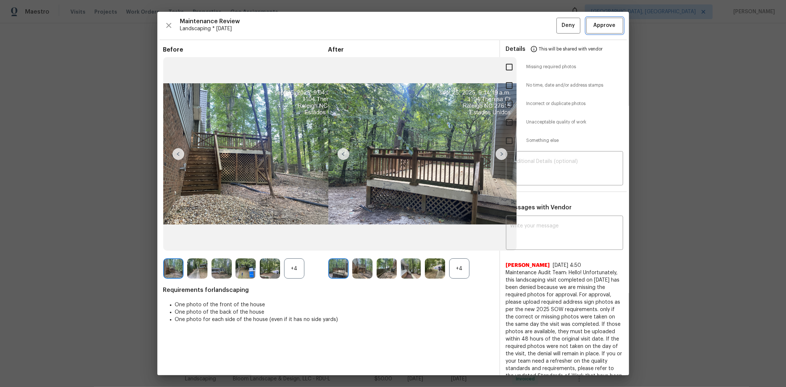
click at [559, 26] on span "Approve" at bounding box center [605, 25] width 22 height 9
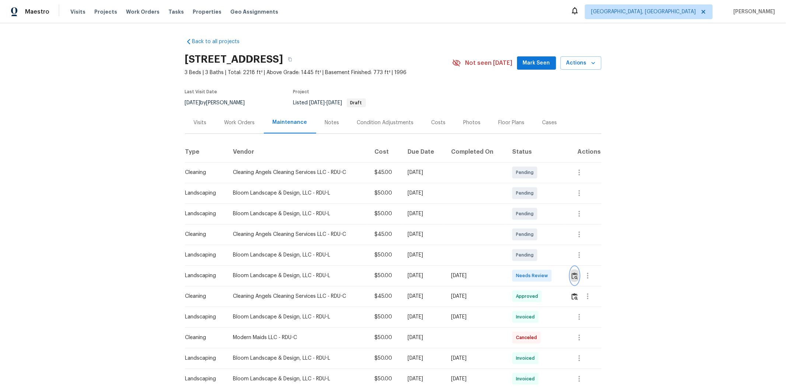
click at [559, 259] on img "button" at bounding box center [575, 275] width 6 height 7
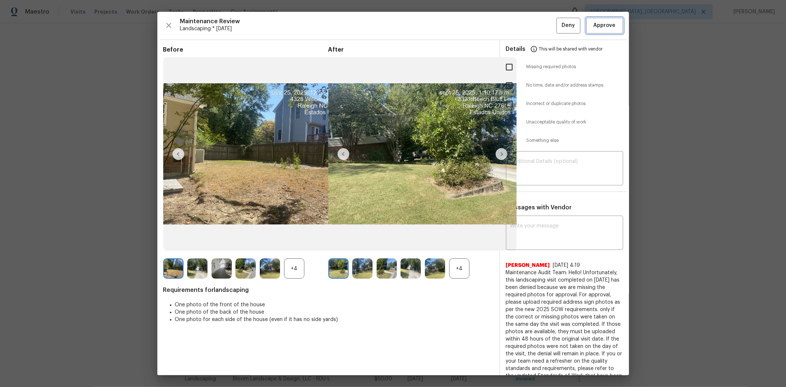
drag, startPoint x: 595, startPoint y: 28, endPoint x: 547, endPoint y: 8, distance: 51.4
click at [559, 28] on span "Approve" at bounding box center [605, 25] width 22 height 9
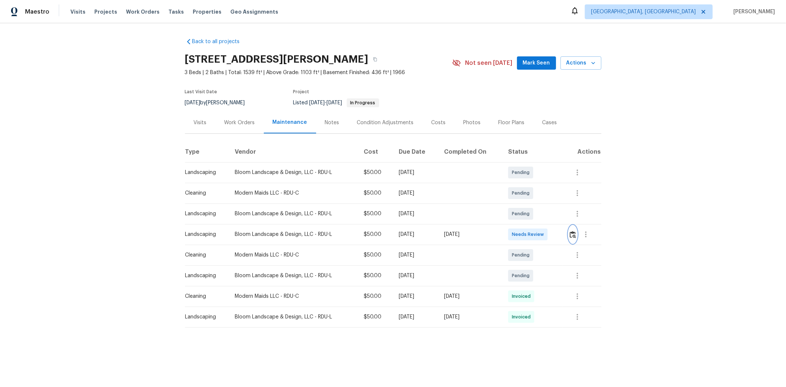
click at [423, 233] on img "button" at bounding box center [573, 234] width 6 height 7
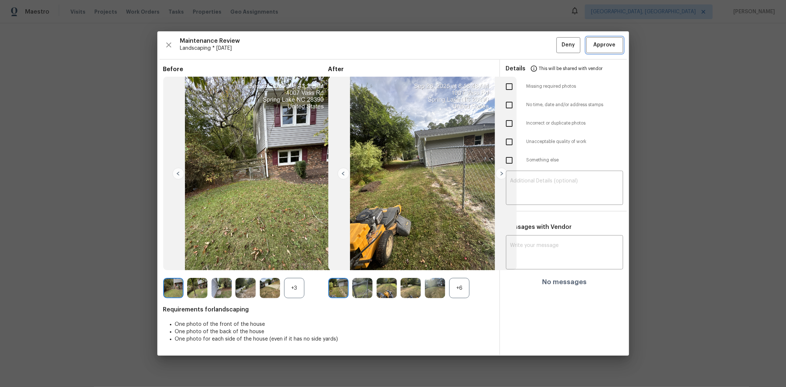
click at [423, 37] on button "Approve" at bounding box center [604, 45] width 37 height 16
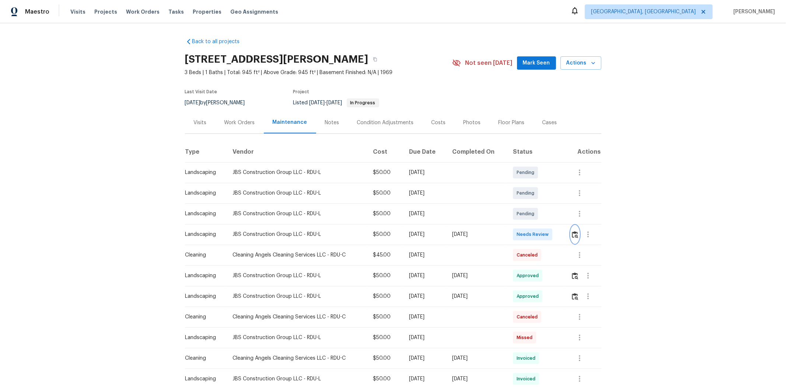
click at [559, 234] on img "button" at bounding box center [575, 234] width 6 height 7
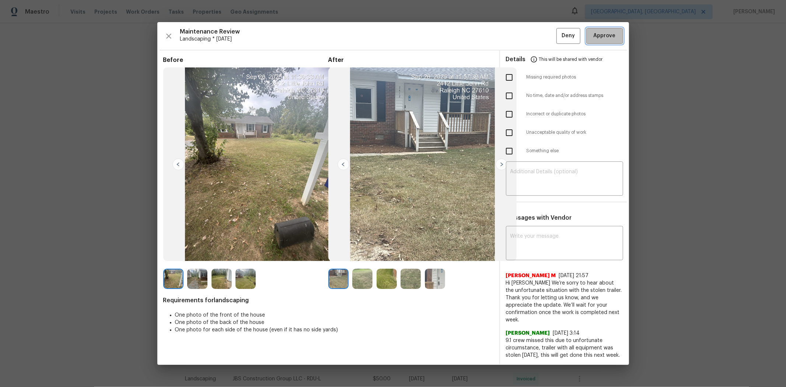
click at [559, 31] on span "Approve" at bounding box center [605, 35] width 22 height 9
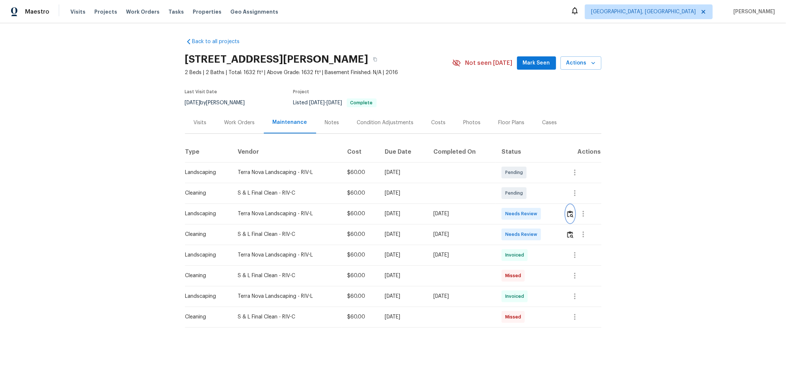
click at [559, 215] on img "button" at bounding box center [570, 213] width 6 height 7
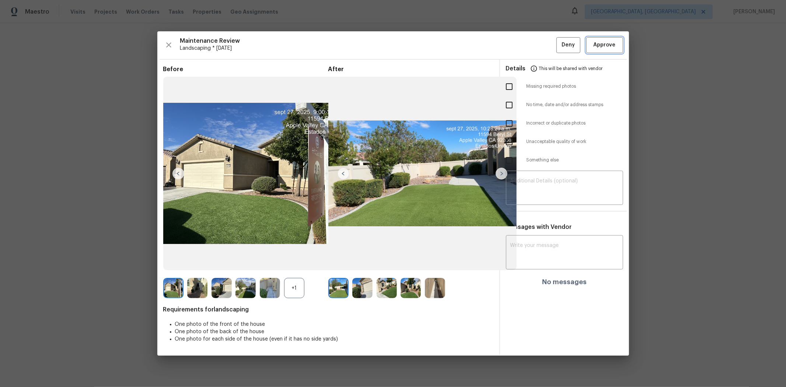
click at [559, 39] on button "Approve" at bounding box center [604, 45] width 37 height 16
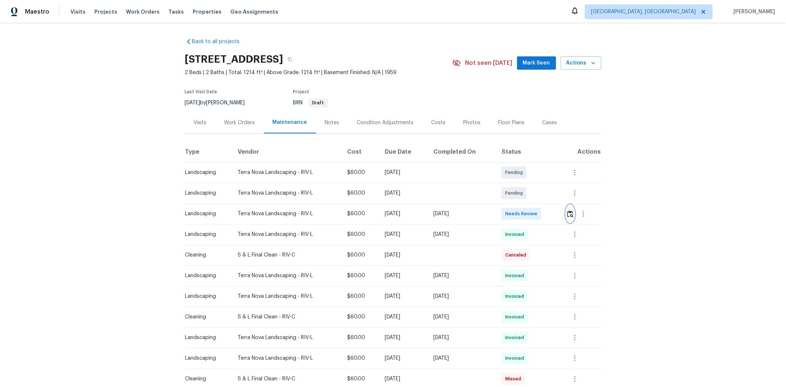
click at [559, 215] on img "button" at bounding box center [570, 213] width 6 height 7
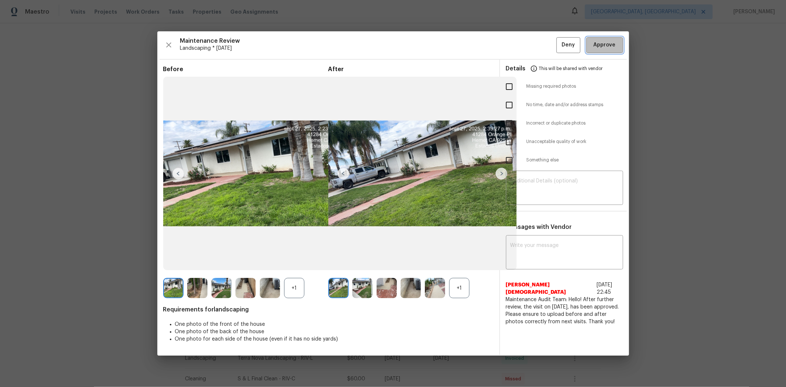
click at [559, 40] on button "Approve" at bounding box center [604, 45] width 37 height 16
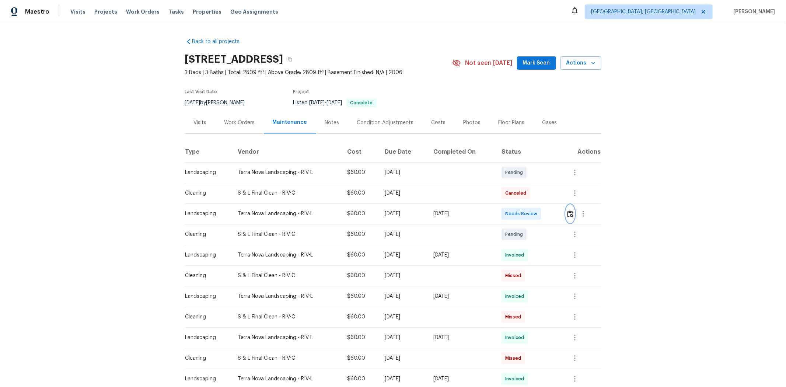
click at [559, 216] on img "button" at bounding box center [570, 213] width 6 height 7
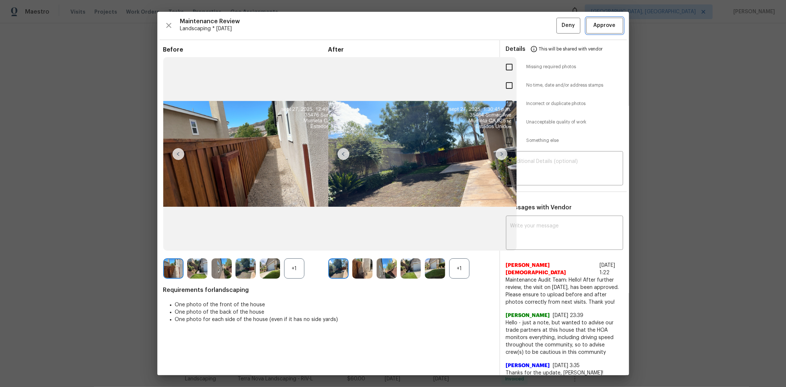
click at [559, 21] on span "Approve" at bounding box center [604, 25] width 25 height 9
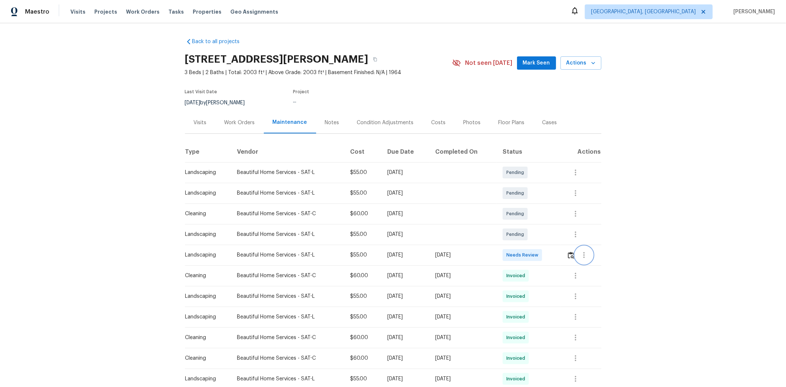
click at [559, 255] on button "button" at bounding box center [584, 255] width 18 height 18
click at [559, 257] on div at bounding box center [393, 193] width 786 height 387
click at [559, 257] on img "button" at bounding box center [571, 255] width 6 height 7
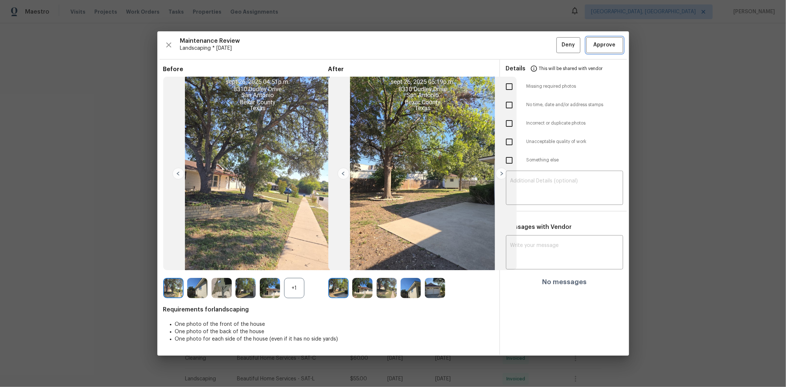
click at [559, 45] on span "Approve" at bounding box center [605, 45] width 22 height 9
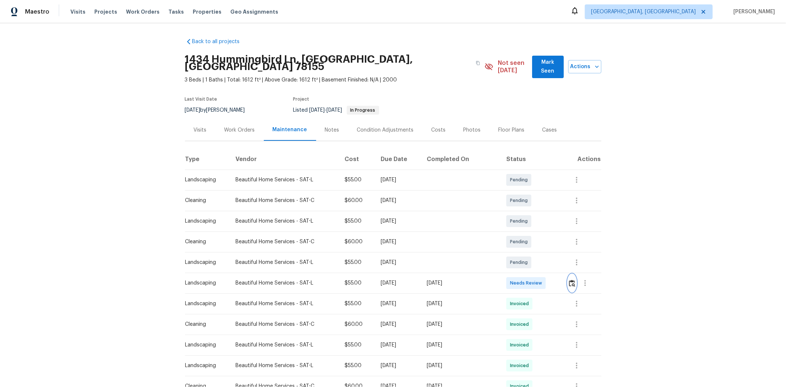
click at [559, 259] on button "button" at bounding box center [572, 283] width 8 height 18
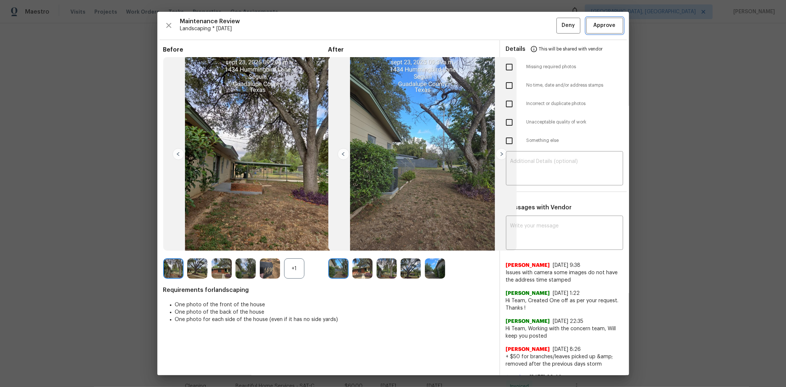
click at [559, 26] on span "Approve" at bounding box center [604, 25] width 25 height 9
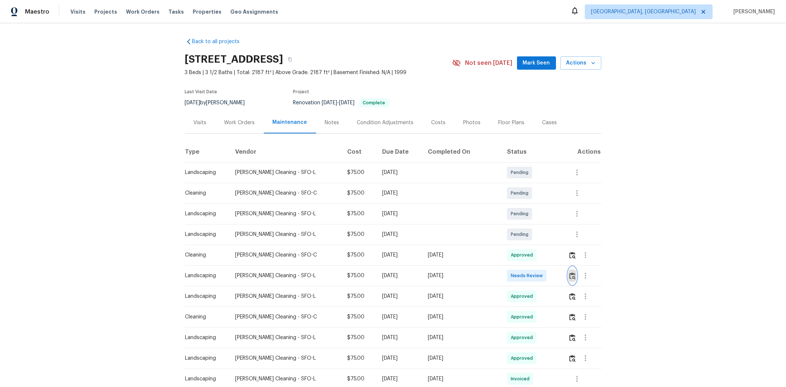
click at [559, 259] on img "button" at bounding box center [573, 275] width 6 height 7
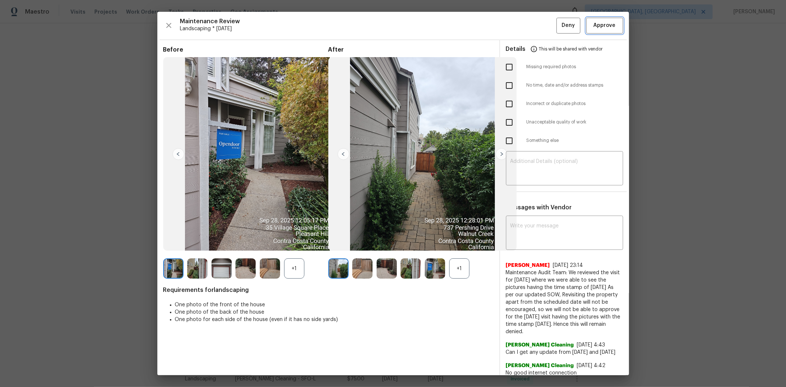
click at [559, 27] on span "Approve" at bounding box center [605, 25] width 22 height 9
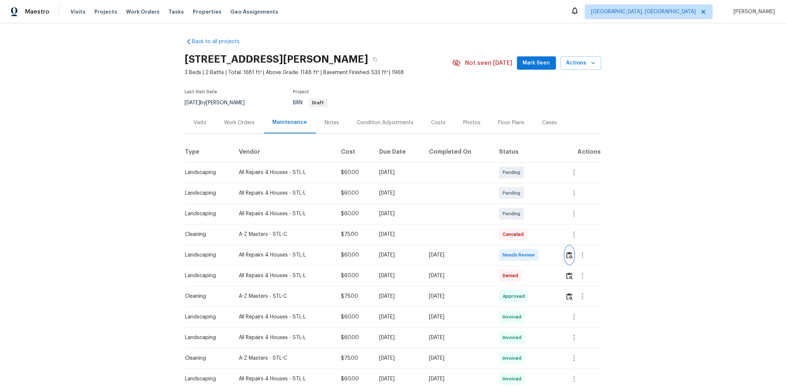
click at [559, 254] on img "button" at bounding box center [570, 255] width 6 height 7
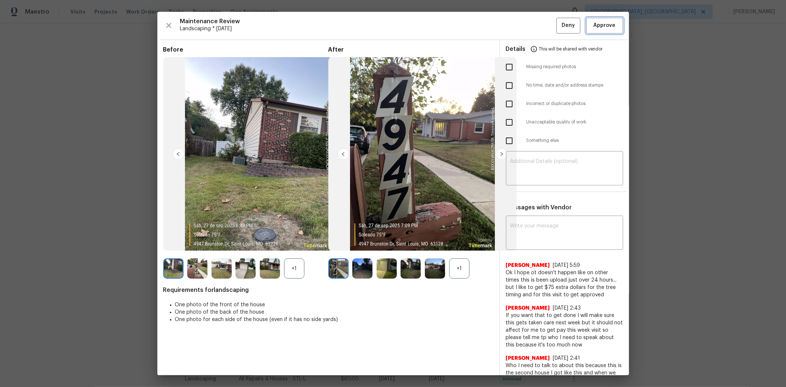
click at [559, 21] on span "Approve" at bounding box center [604, 25] width 25 height 9
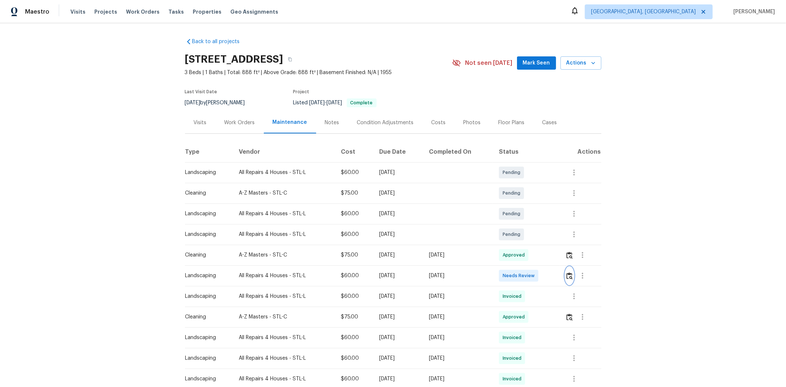
click at [559, 259] on img "button" at bounding box center [570, 275] width 6 height 7
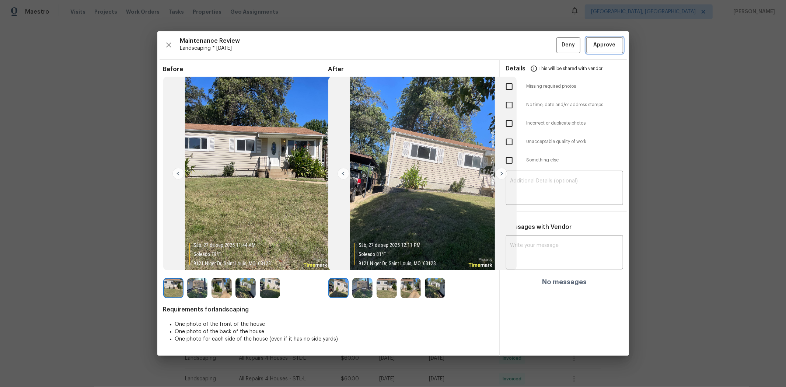
click at [559, 46] on span "Approve" at bounding box center [605, 45] width 22 height 9
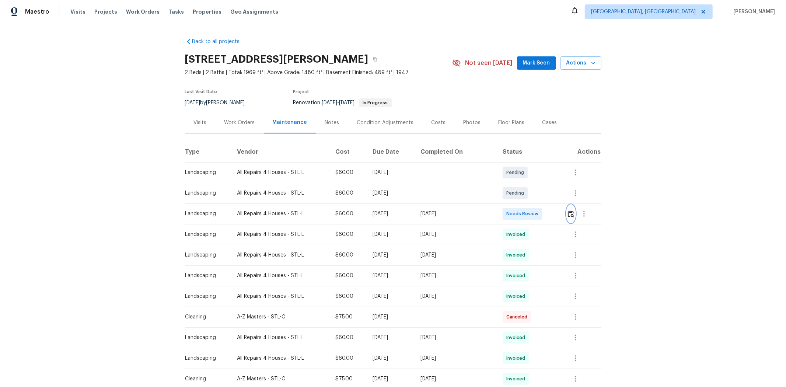
click at [559, 217] on button "button" at bounding box center [571, 214] width 8 height 18
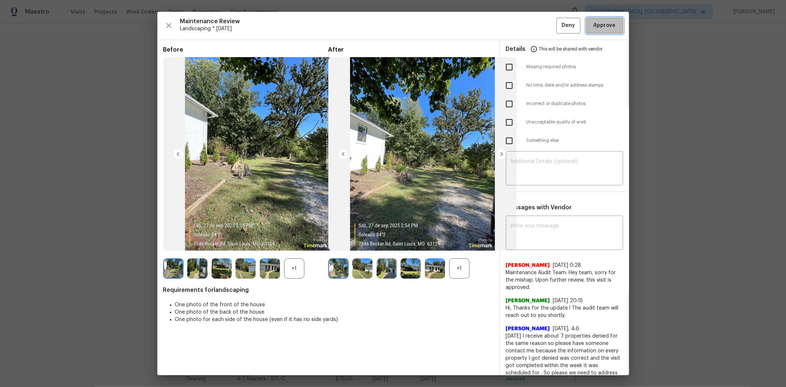
click at [559, 27] on span "Approve" at bounding box center [605, 25] width 22 height 9
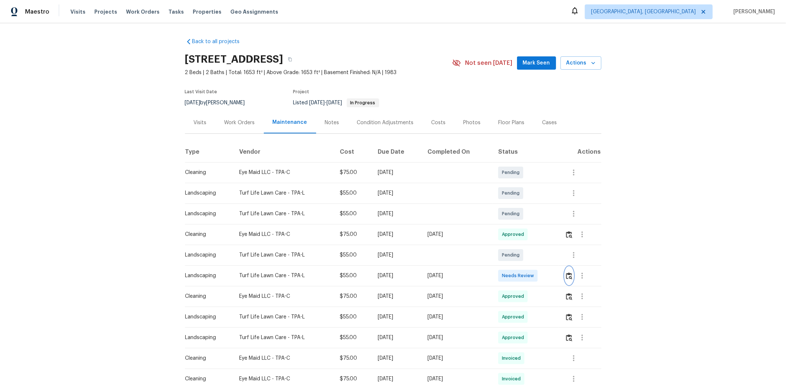
click at [559, 259] on img "button" at bounding box center [569, 275] width 6 height 7
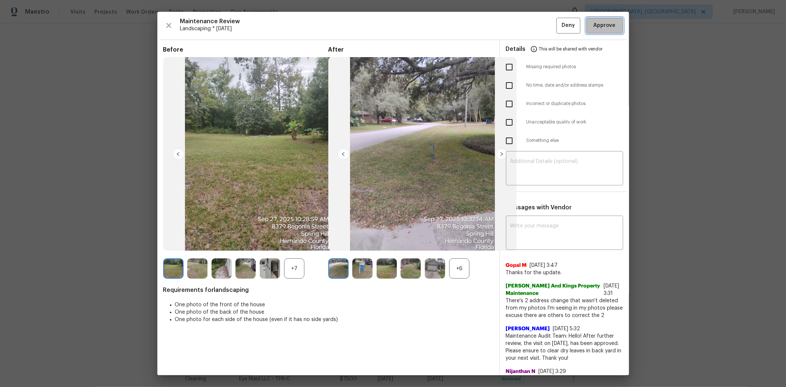
drag, startPoint x: 609, startPoint y: 18, endPoint x: 640, endPoint y: 1, distance: 35.3
click at [559, 18] on button "Approve" at bounding box center [604, 26] width 37 height 16
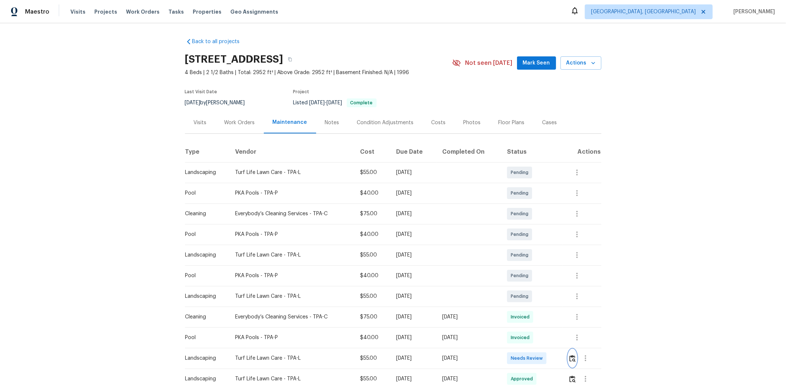
click at [559, 259] on img "button" at bounding box center [573, 358] width 6 height 7
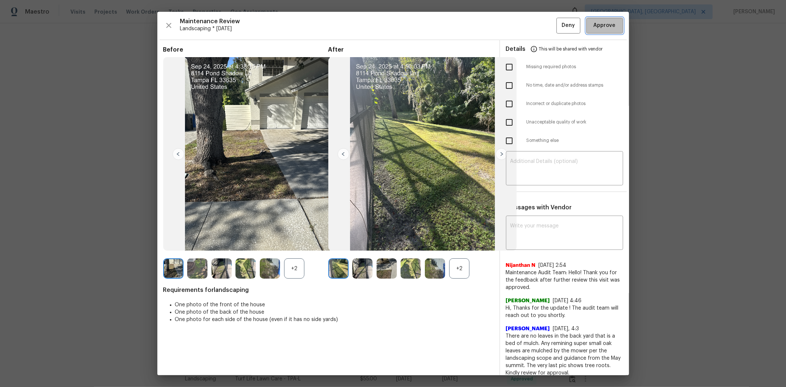
drag, startPoint x: 608, startPoint y: 29, endPoint x: 589, endPoint y: 29, distance: 18.4
click at [559, 29] on span "Approve" at bounding box center [605, 25] width 22 height 9
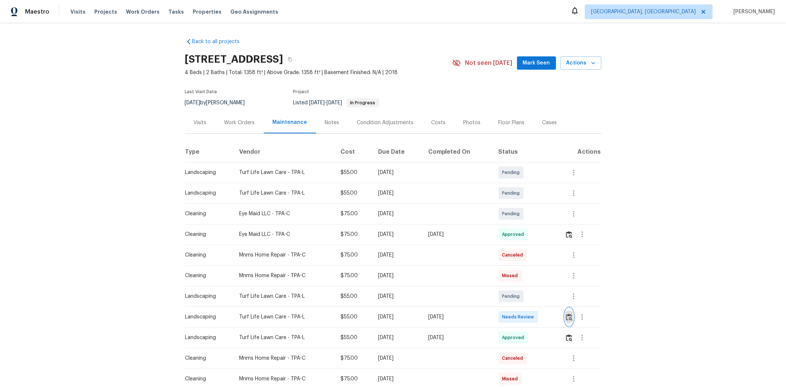
click at [559, 259] on button "button" at bounding box center [569, 317] width 8 height 18
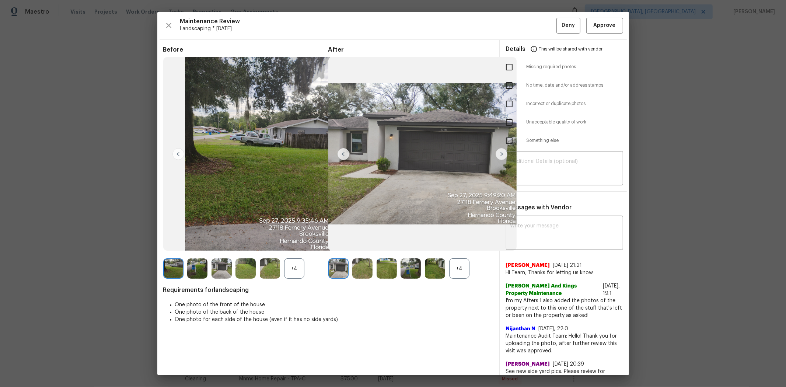
click at [559, 34] on div "Maintenance Review Landscaping * Mon, Sep 22 Deny Approve Before +4 After +4 Re…" at bounding box center [393, 193] width 472 height 363
click at [559, 25] on span "Approve" at bounding box center [605, 25] width 22 height 9
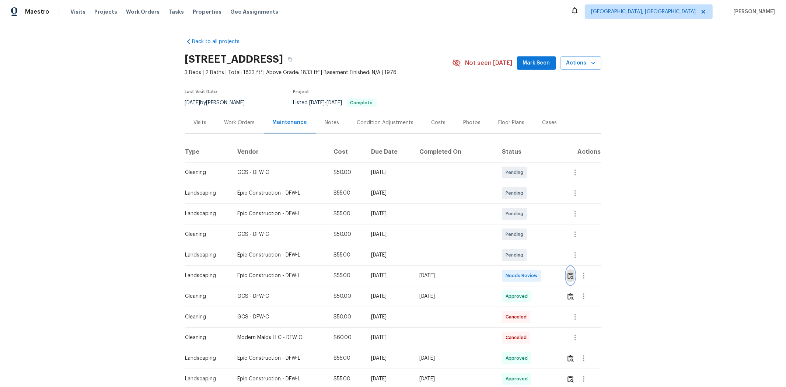
click at [559, 259] on img "button" at bounding box center [571, 275] width 6 height 7
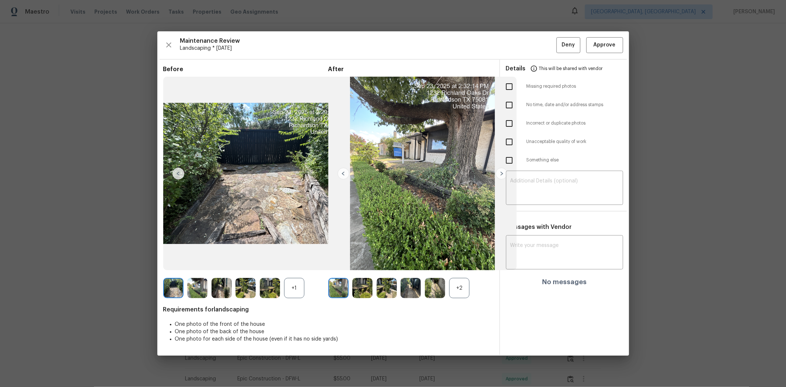
click at [511, 142] on input "checkbox" at bounding box center [509, 141] width 15 height 15
checkbox input "true"
click at [534, 186] on textarea at bounding box center [565, 188] width 108 height 21
paste textarea "Maintenance Audit Team: Hello! Unfortunately, this landscaping visit completed …"
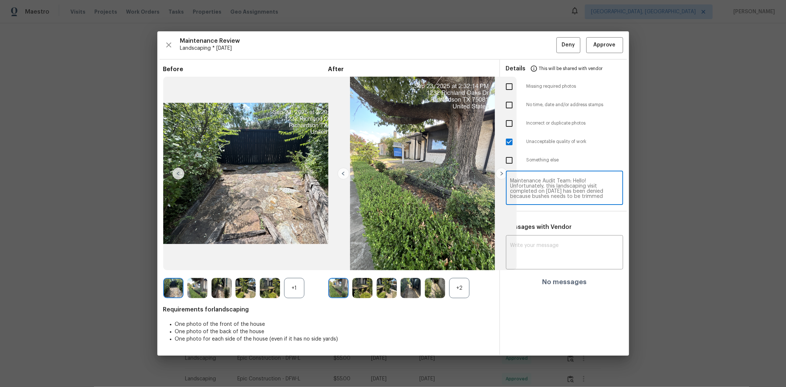
scroll to position [67, 0]
type textarea "Maintenance Audit Team: Hello! Unfortunately, this landscaping visit completed …"
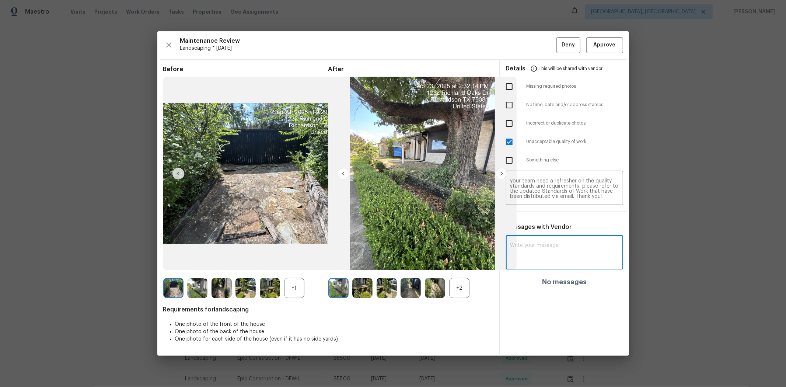
click at [559, 259] on textarea at bounding box center [565, 253] width 108 height 21
paste textarea "Maintenance Audit Team: Hello! Unfortunately, this landscaping visit completed …"
type textarea "Maintenance Audit Team: Hello! Unfortunately, this landscaping visit completed …"
click at [559, 259] on span "Post" at bounding box center [607, 255] width 12 height 9
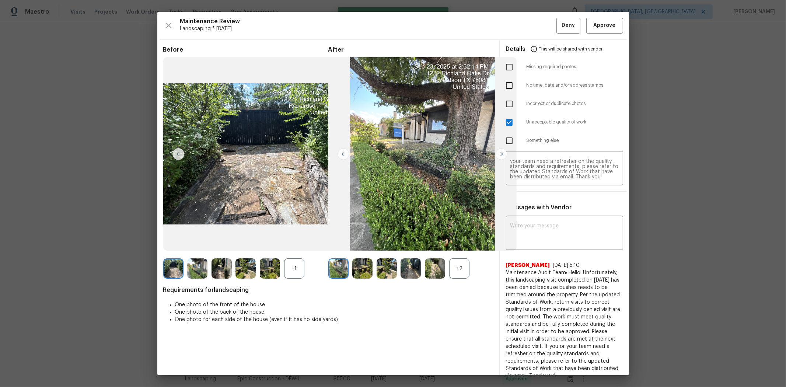
scroll to position [0, 0]
click at [559, 27] on span "Deny" at bounding box center [568, 25] width 13 height 9
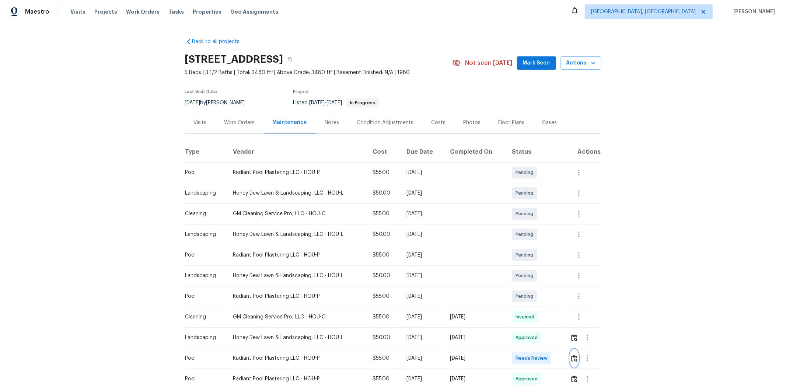
click at [559, 259] on img "button" at bounding box center [574, 358] width 6 height 7
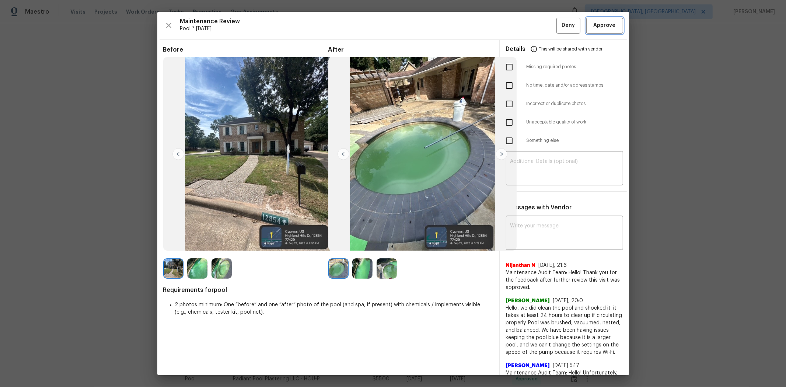
click at [559, 21] on span "Approve" at bounding box center [605, 25] width 22 height 9
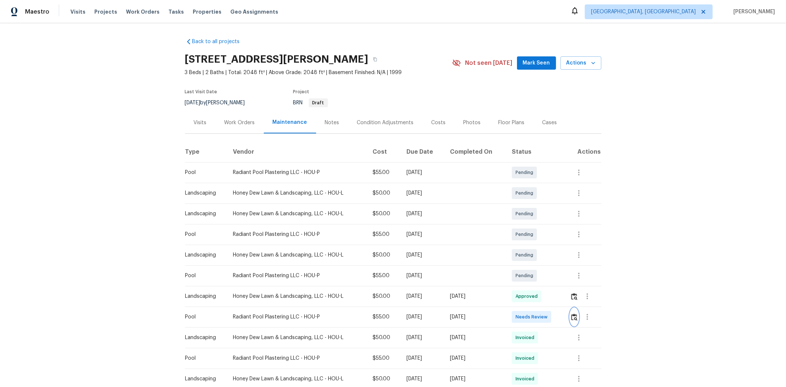
click at [559, 259] on img "button" at bounding box center [574, 317] width 6 height 7
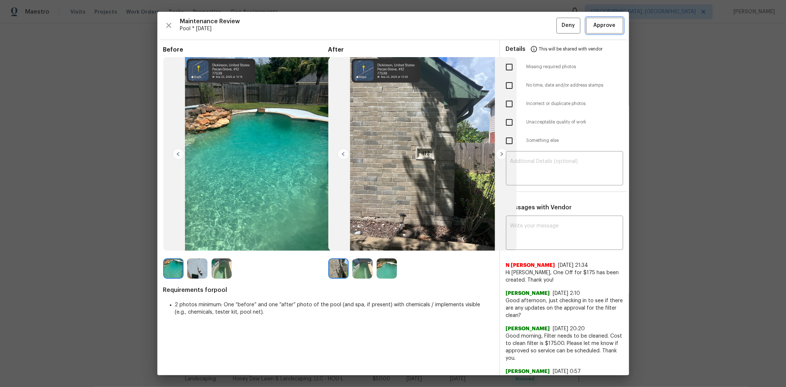
drag, startPoint x: 603, startPoint y: 26, endPoint x: 594, endPoint y: 30, distance: 10.6
click at [559, 26] on span "Approve" at bounding box center [605, 25] width 22 height 9
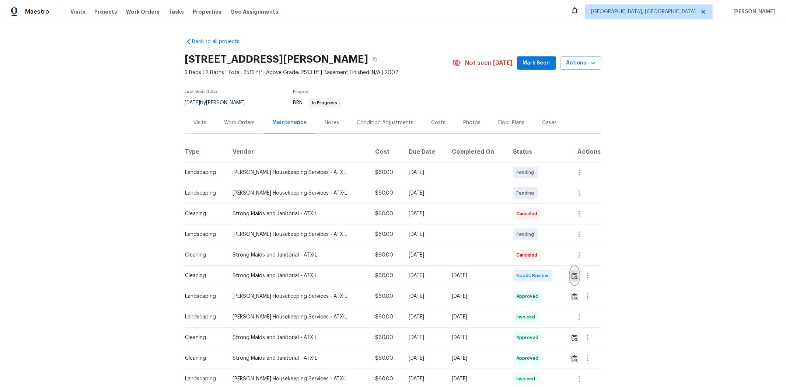
click at [559, 259] on button "button" at bounding box center [575, 276] width 8 height 18
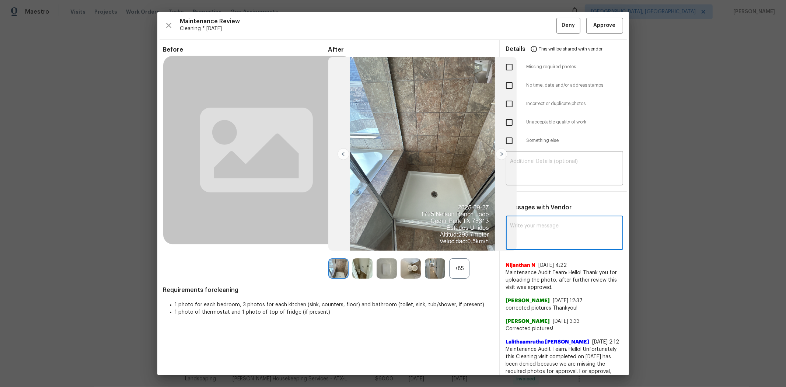
click at [556, 237] on textarea at bounding box center [565, 233] width 108 height 21
paste textarea "Maintenance Audit Team: Hello! After further review, the visit([DATE]) has been…"
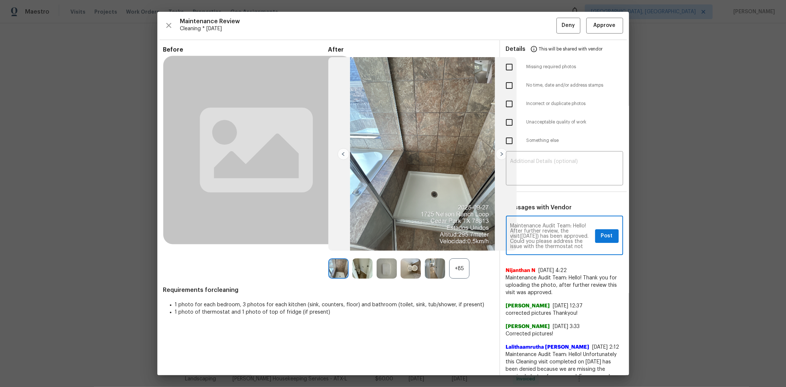
type textarea "Maintenance Audit Team: Hello! After further review, the visit([DATE]) has been…"
click at [559, 232] on span "Post" at bounding box center [607, 236] width 12 height 9
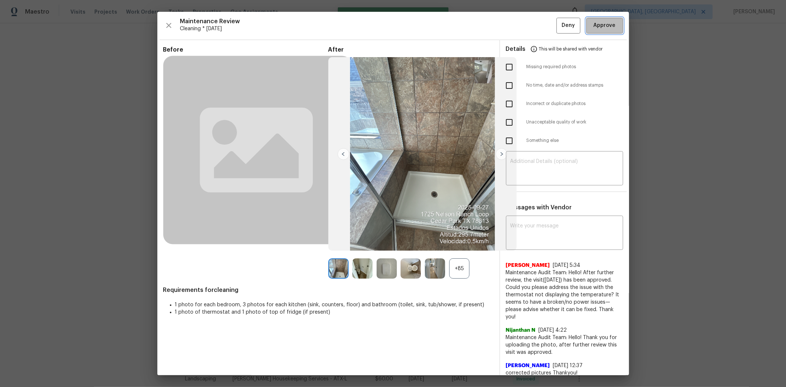
click at [559, 24] on span "Approve" at bounding box center [605, 25] width 22 height 9
